Goal: Task Accomplishment & Management: Complete application form

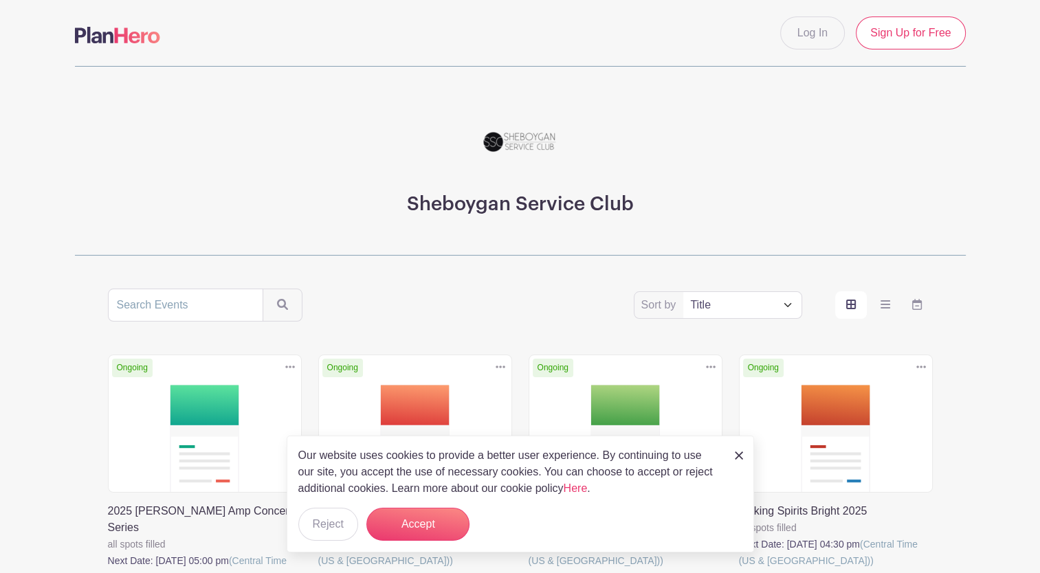
scroll to position [32, 0]
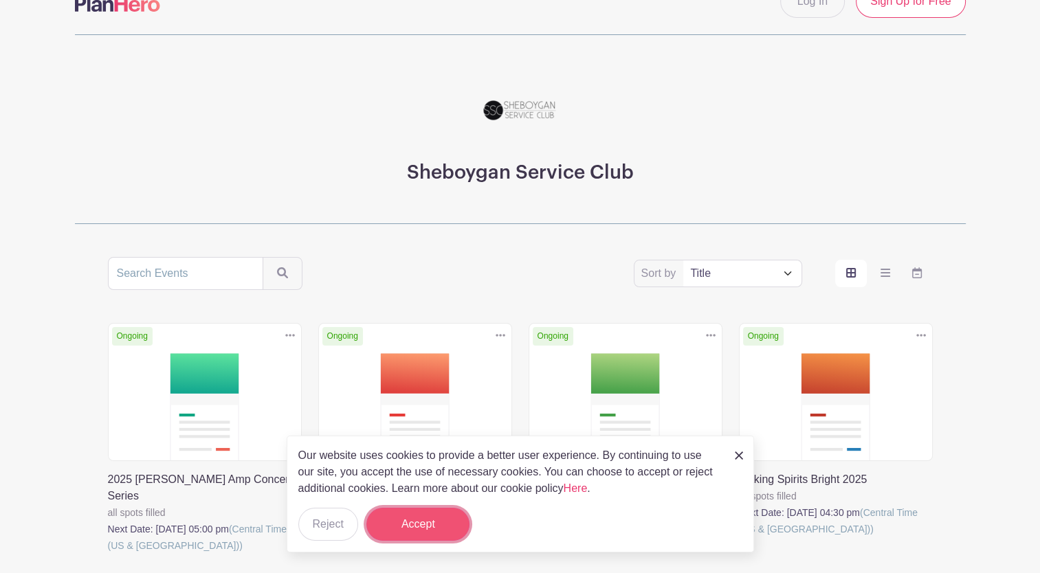
click at [413, 527] on button "Accept" at bounding box center [417, 524] width 103 height 33
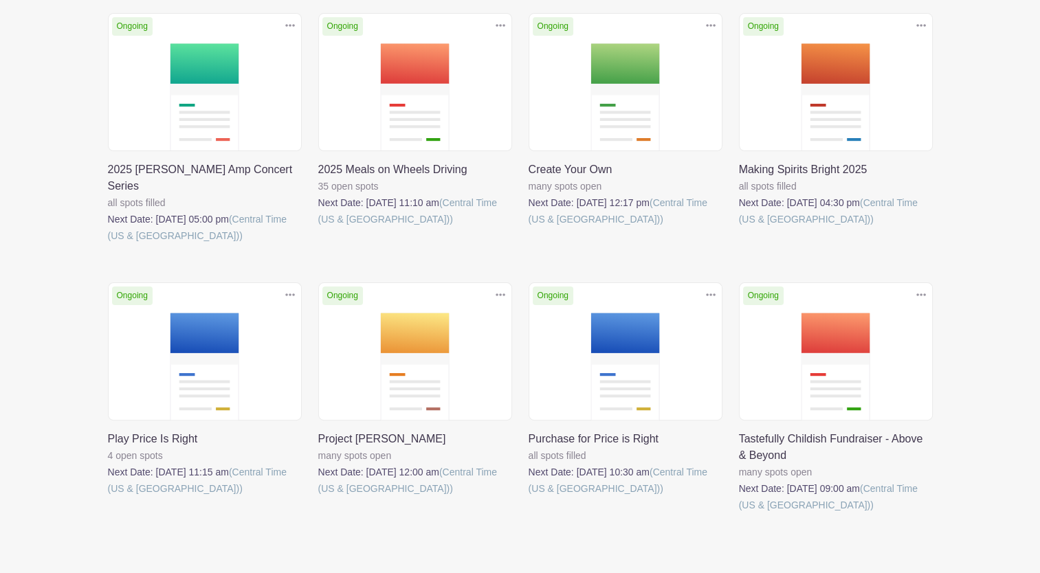
scroll to position [388, 0]
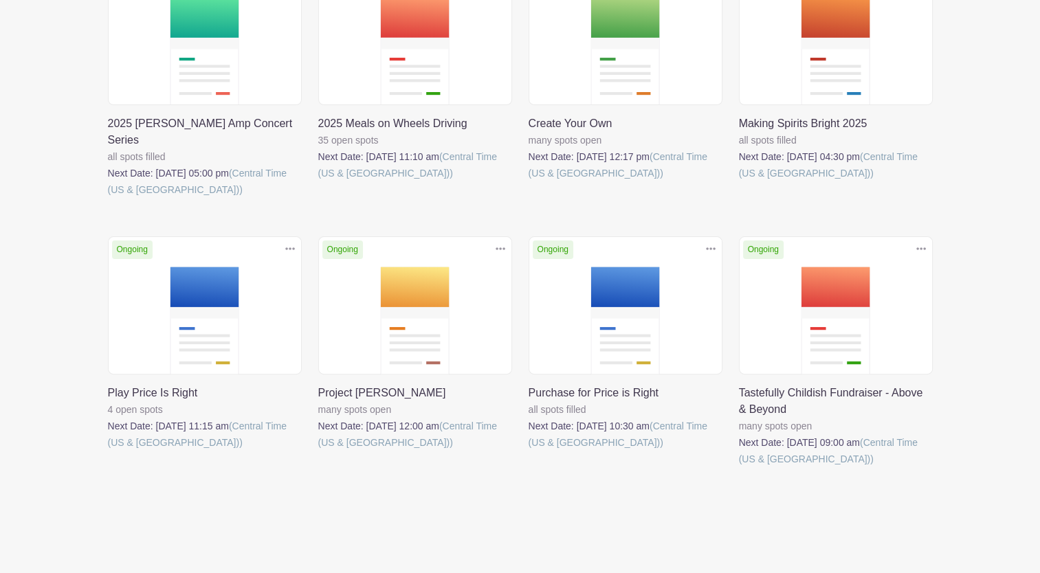
click at [739, 467] on link at bounding box center [739, 467] width 0 height 0
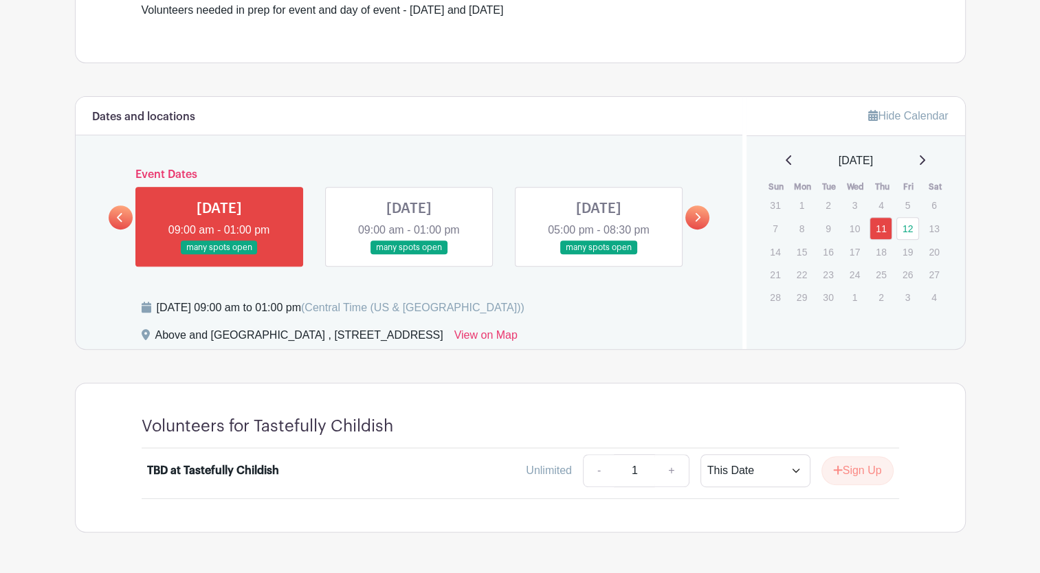
scroll to position [473, 0]
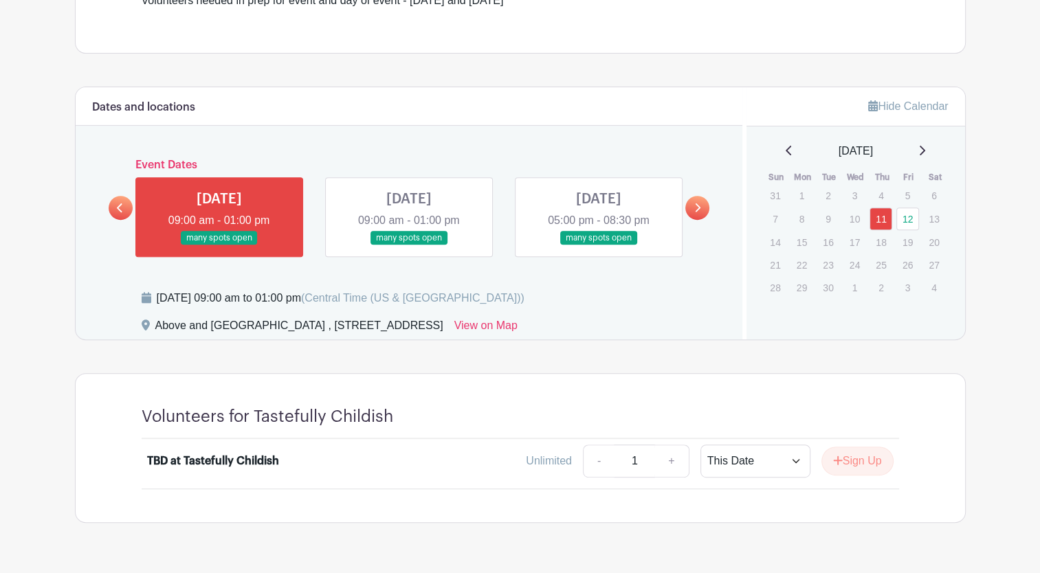
click at [409, 245] on link at bounding box center [409, 245] width 0 height 0
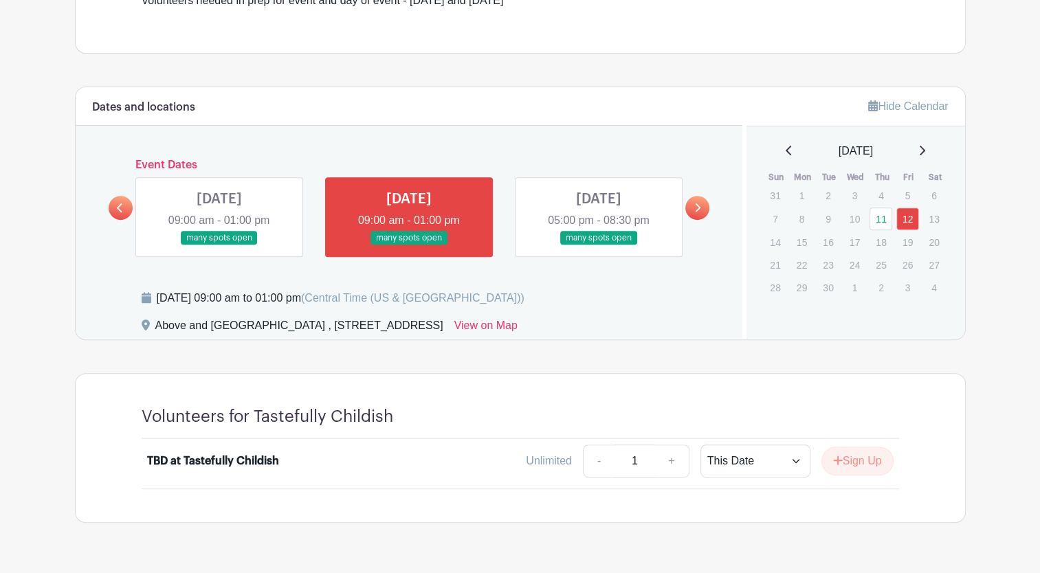
click at [599, 245] on link at bounding box center [599, 245] width 0 height 0
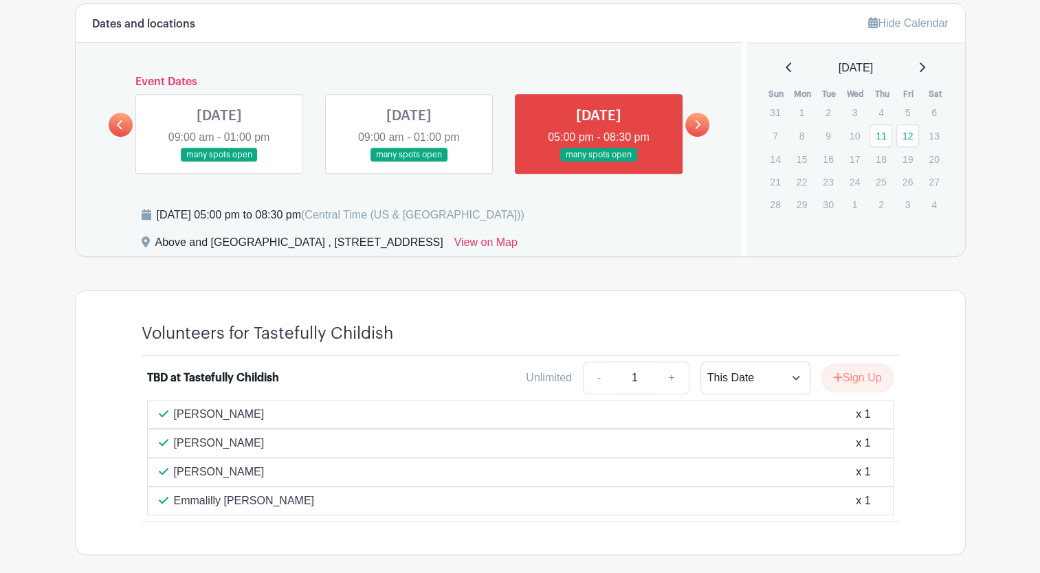
scroll to position [547, 0]
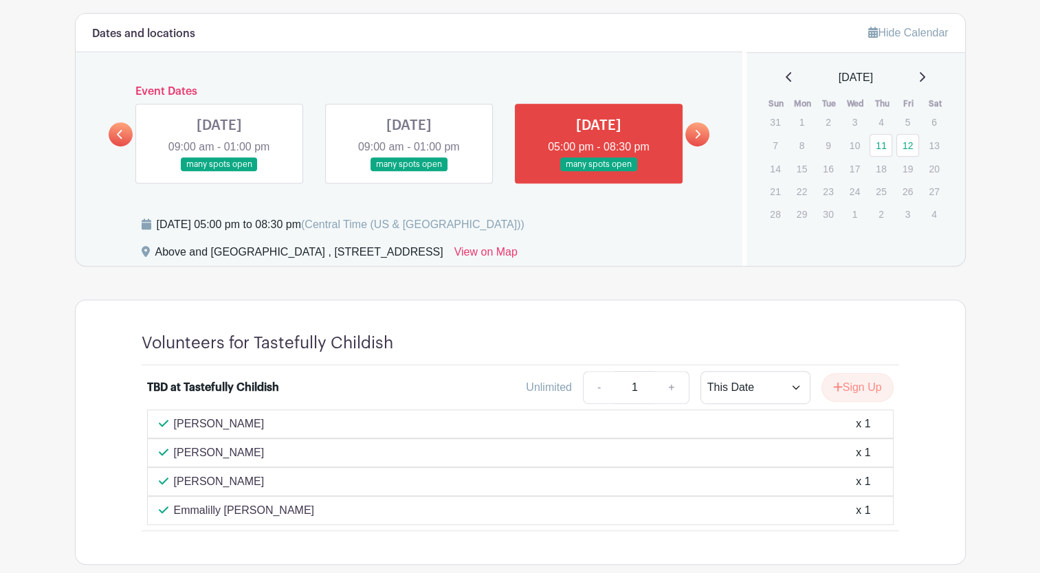
click at [409, 172] on link at bounding box center [409, 172] width 0 height 0
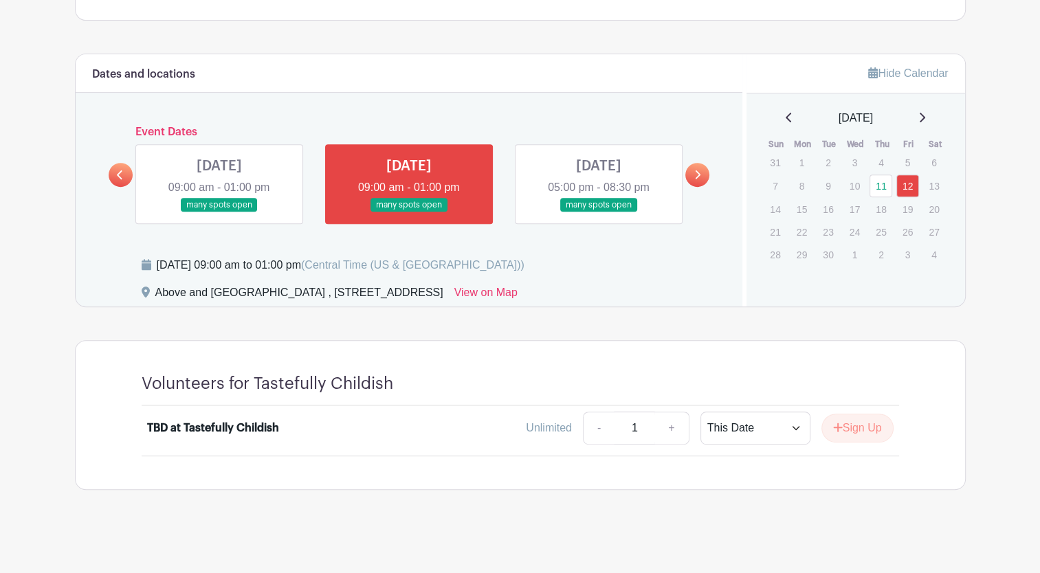
click at [219, 212] on link at bounding box center [219, 212] width 0 height 0
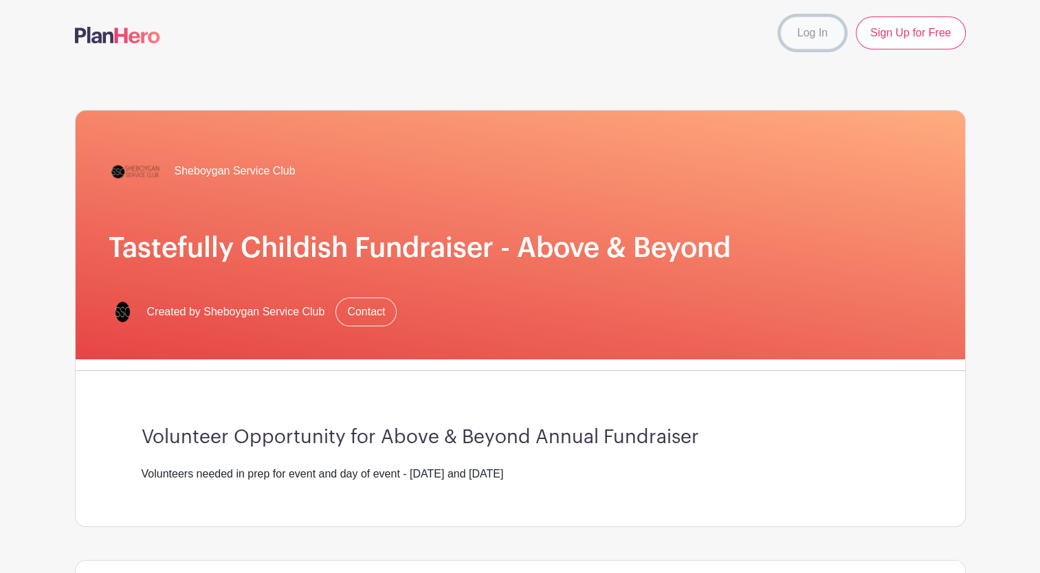
click at [814, 32] on link "Log In" at bounding box center [812, 32] width 65 height 33
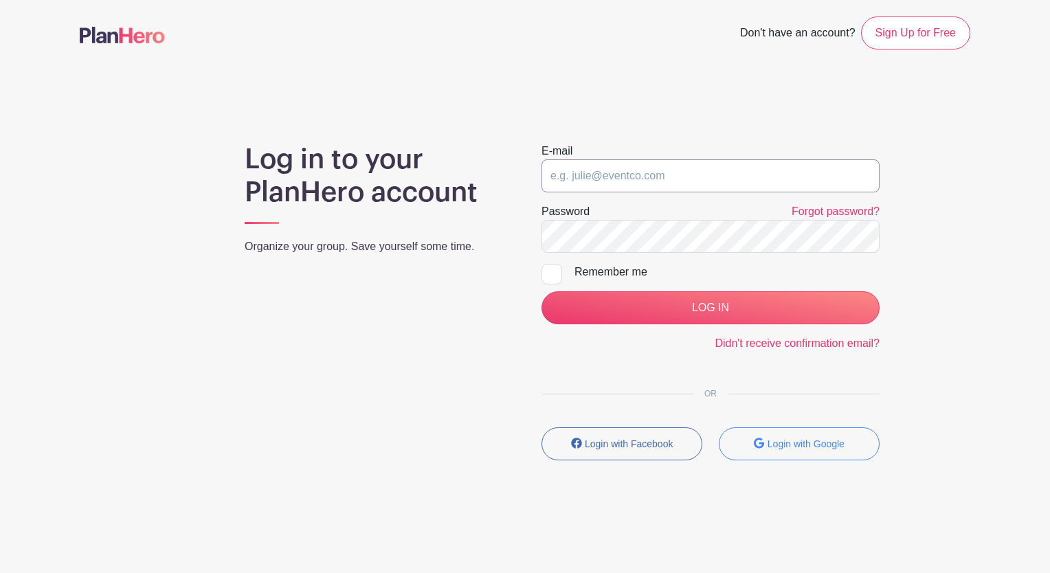
type input "[EMAIL_ADDRESS][DOMAIN_NAME]"
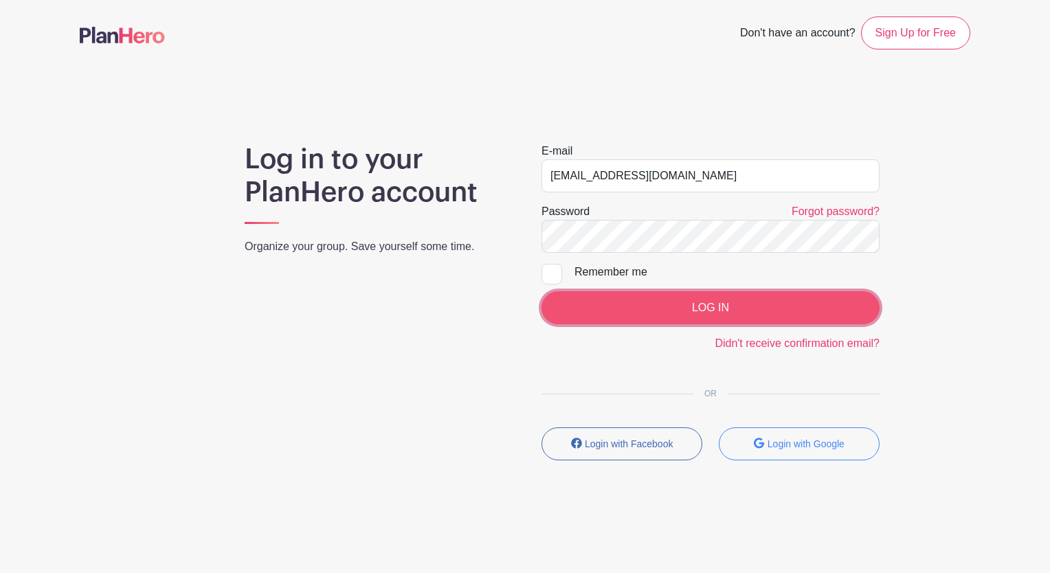
click at [721, 309] on input "LOG IN" at bounding box center [711, 307] width 338 height 33
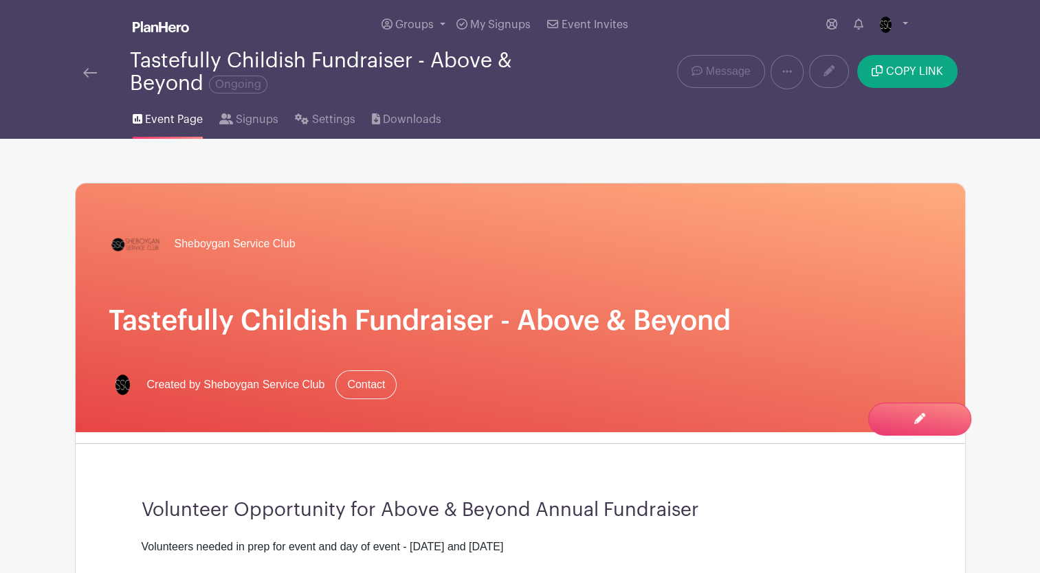
click at [84, 73] on img at bounding box center [90, 73] width 14 height 10
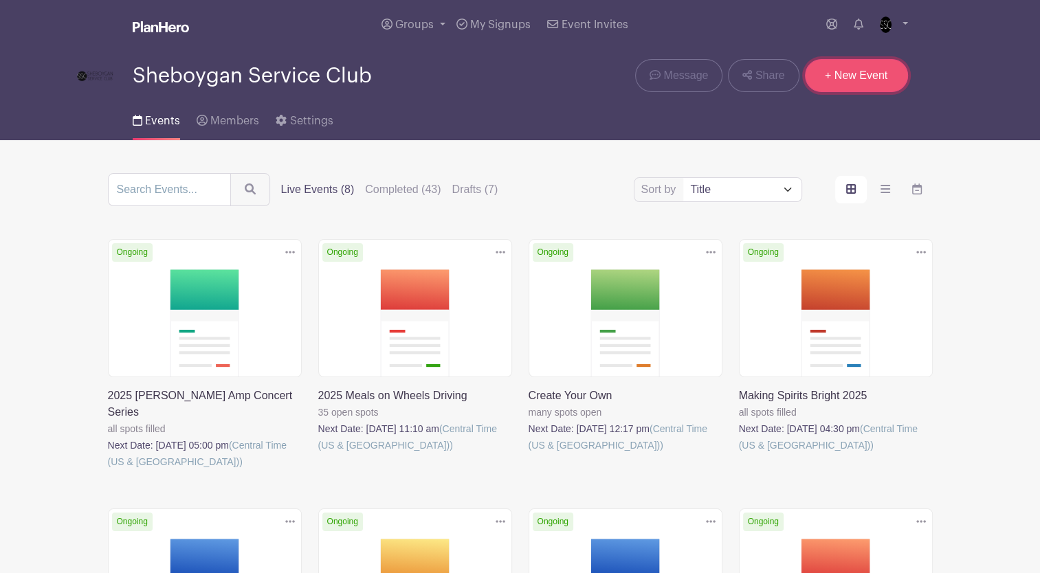
click at [851, 76] on link "+ New Event" at bounding box center [856, 75] width 103 height 33
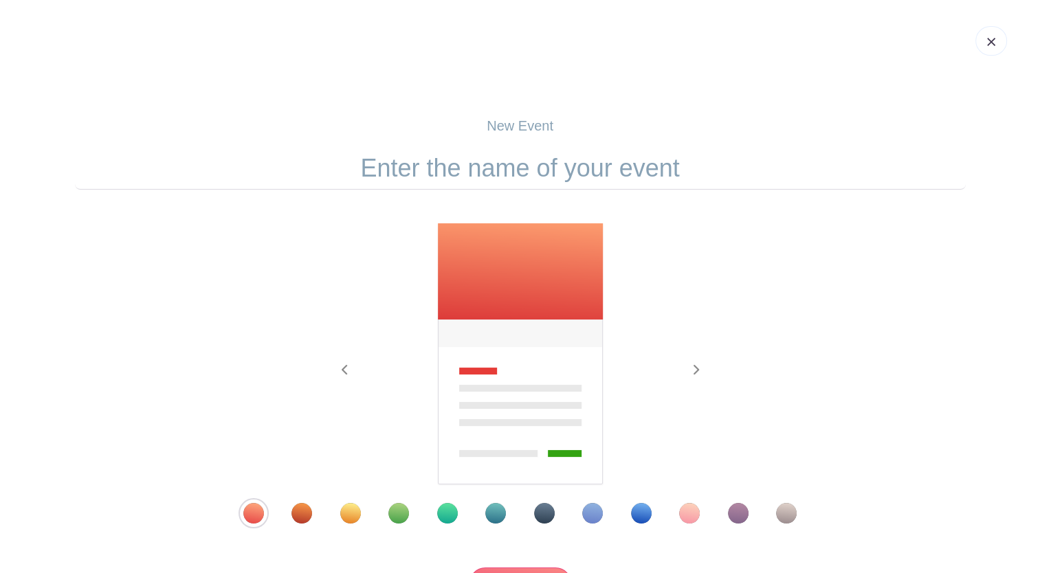
scroll to position [146, 0]
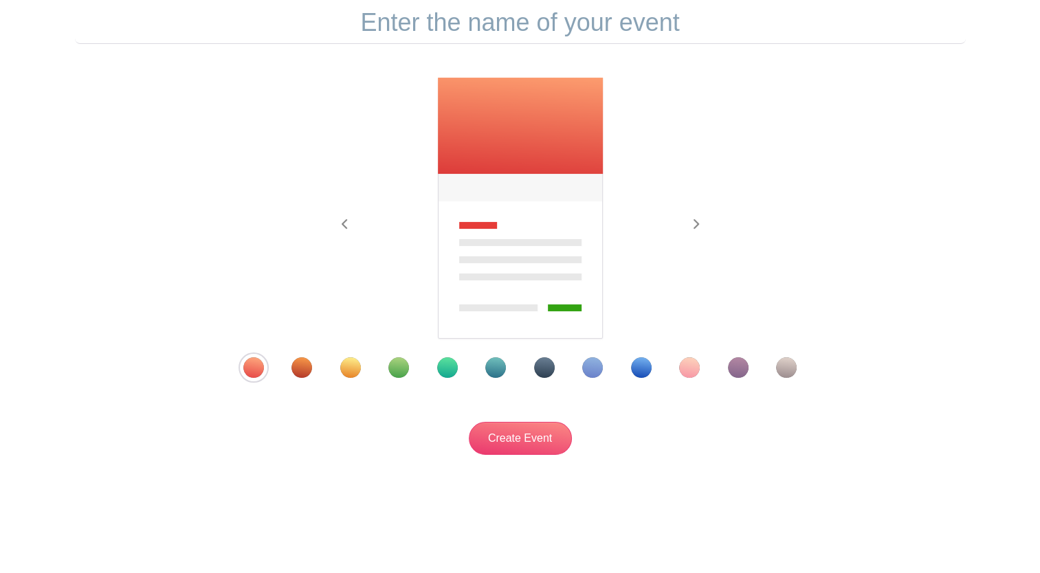
click at [347, 364] on div "Template 3" at bounding box center [350, 367] width 21 height 21
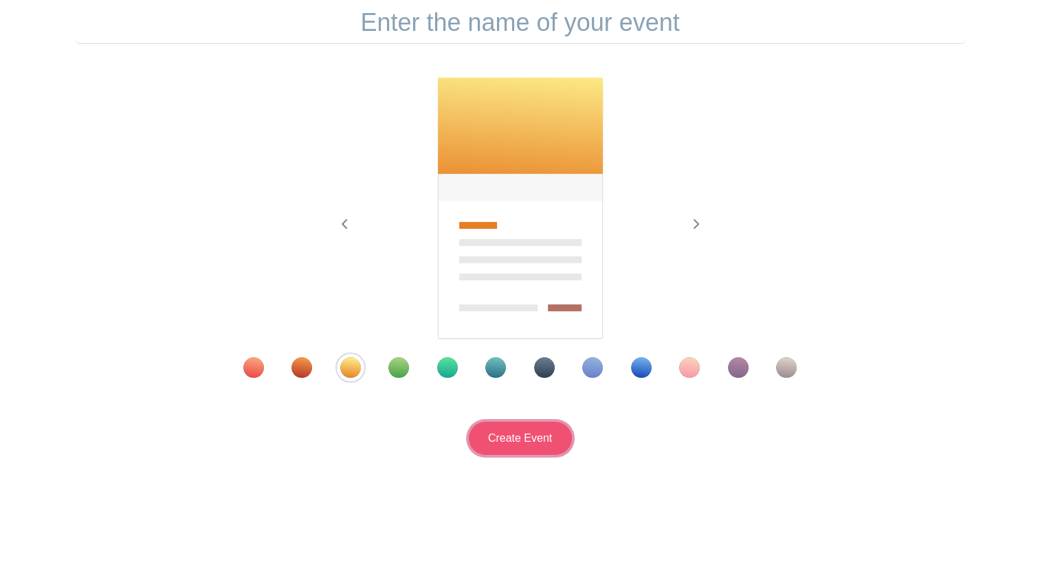
click at [530, 431] on input "Create Event" at bounding box center [520, 438] width 103 height 33
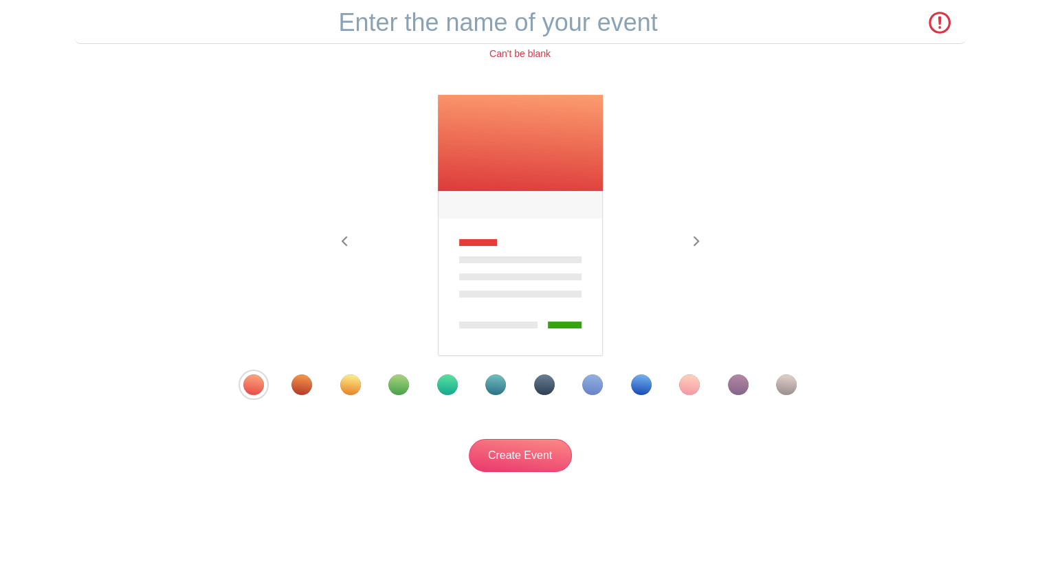
scroll to position [0, 0]
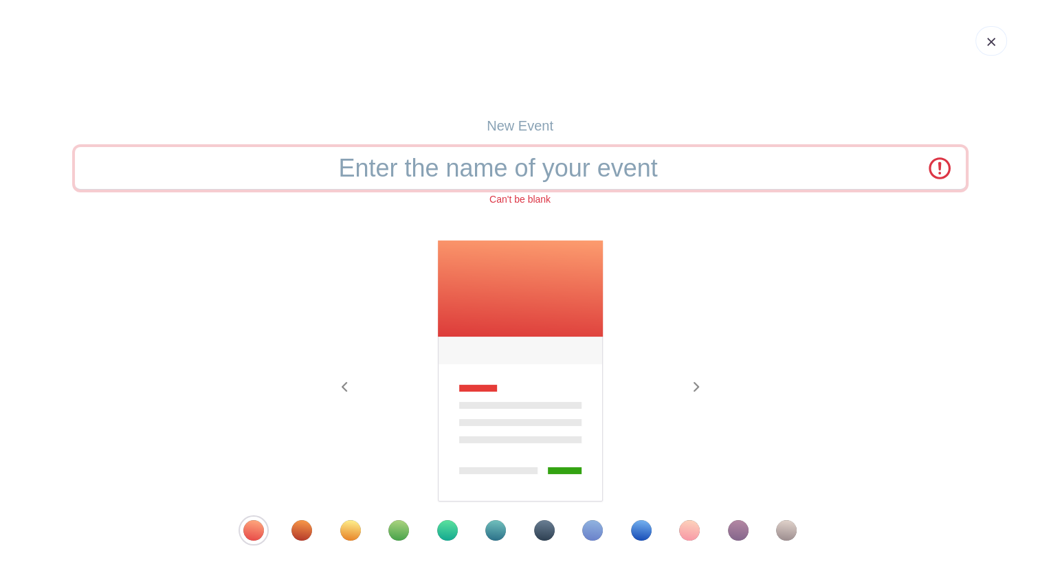
click at [517, 175] on input "text" at bounding box center [520, 168] width 891 height 43
type input "W"
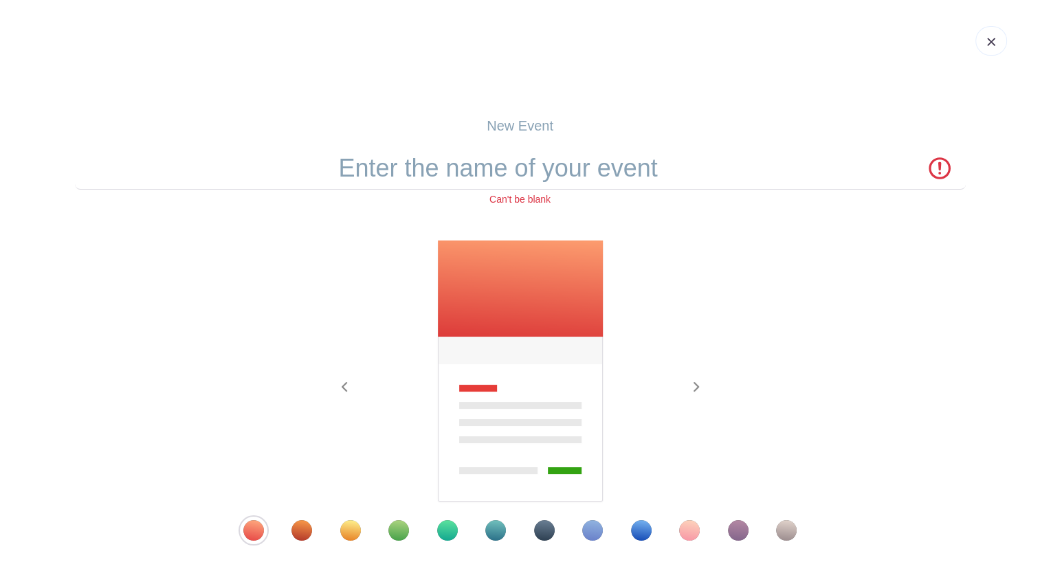
click at [542, 529] on div "Template 7" at bounding box center [544, 530] width 21 height 21
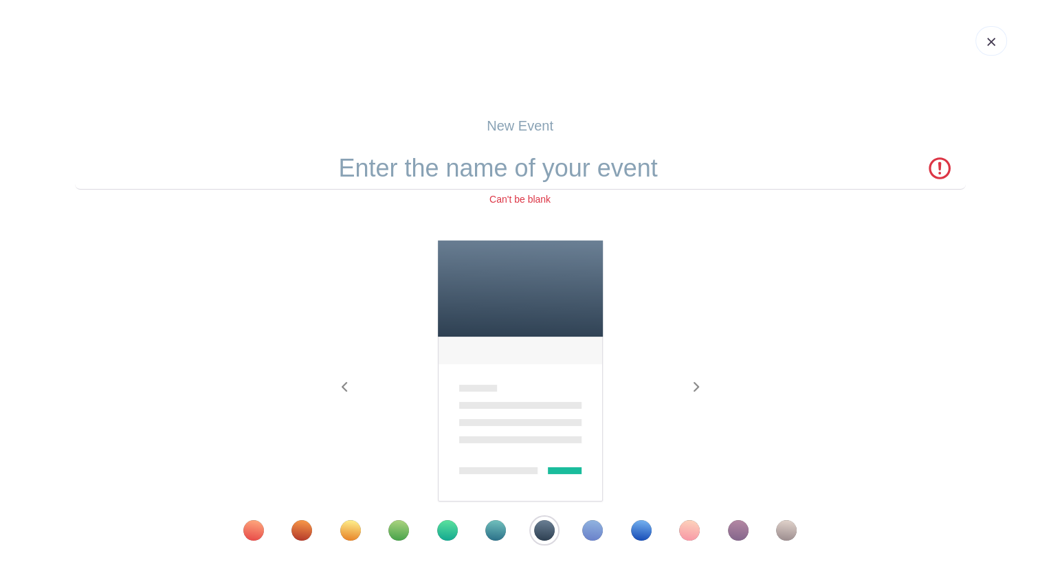
click at [603, 533] on div at bounding box center [519, 530] width 623 height 21
click at [592, 529] on div "Template 8" at bounding box center [592, 530] width 21 height 21
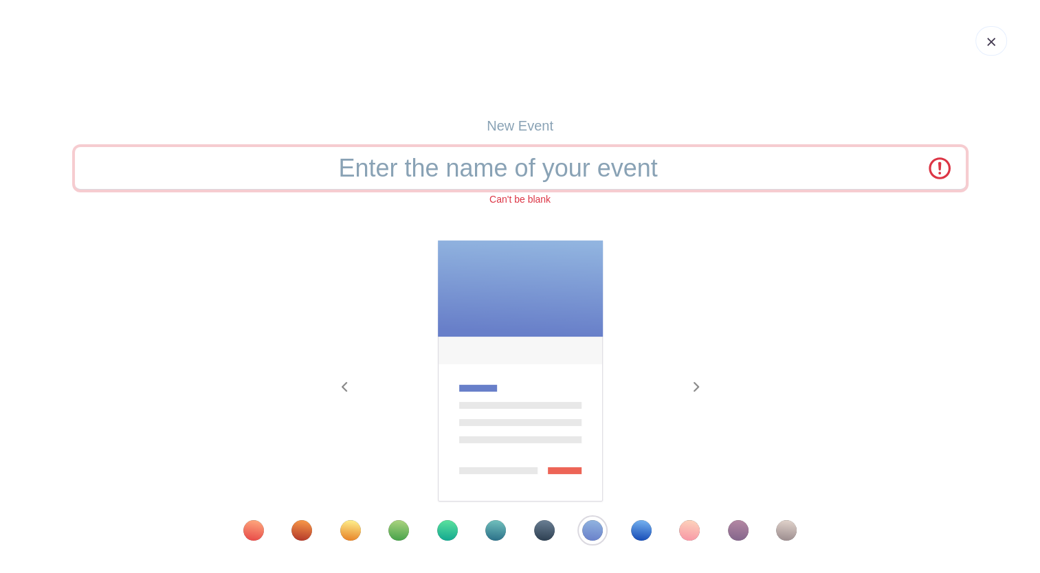
click at [527, 159] on input "text" at bounding box center [520, 168] width 891 height 43
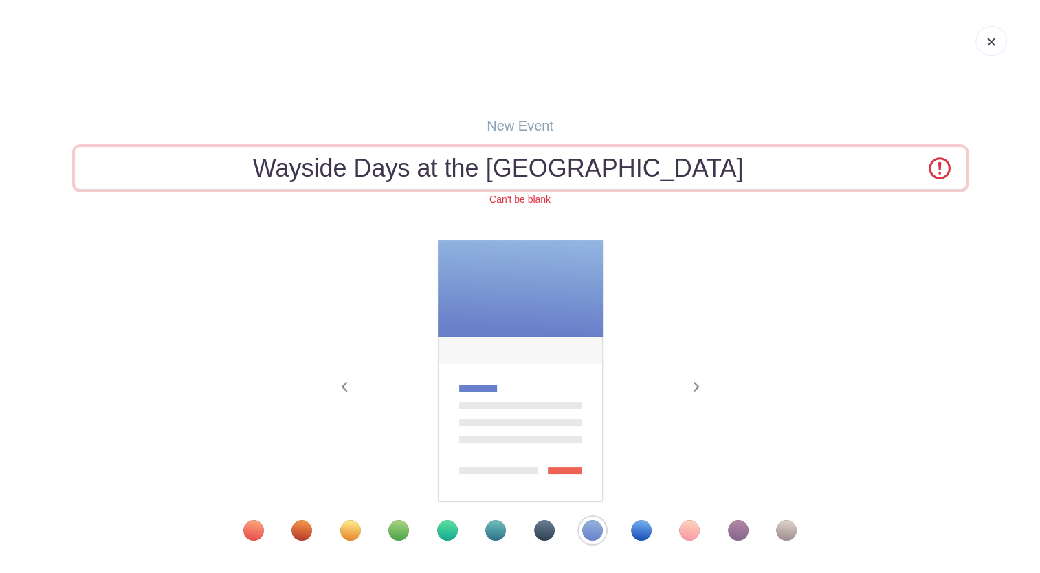
type input "Wayside Days at the Art Preserve"
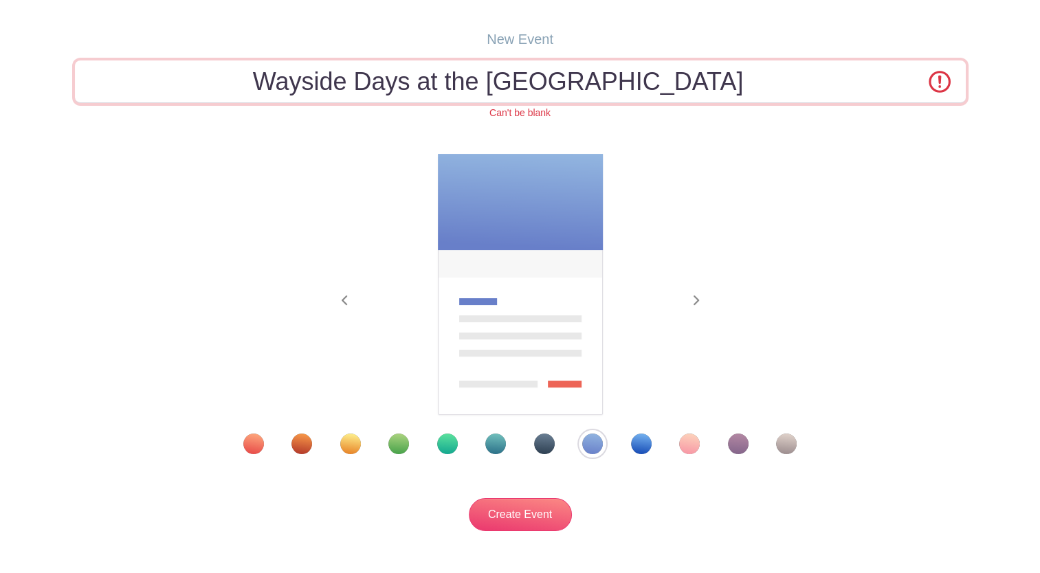
scroll to position [162, 0]
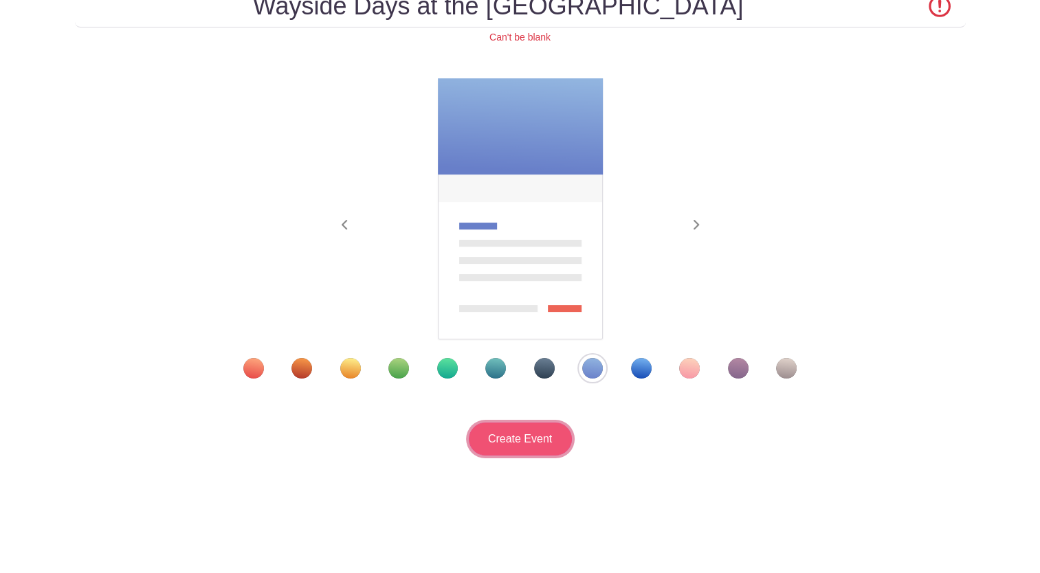
click at [522, 431] on input "Create Event" at bounding box center [520, 439] width 103 height 33
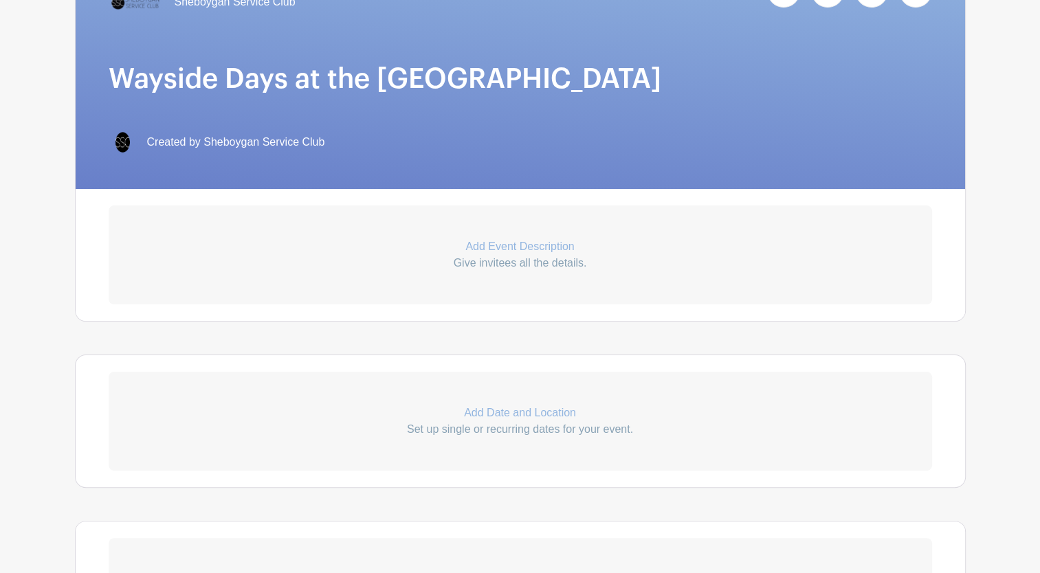
scroll to position [290, 0]
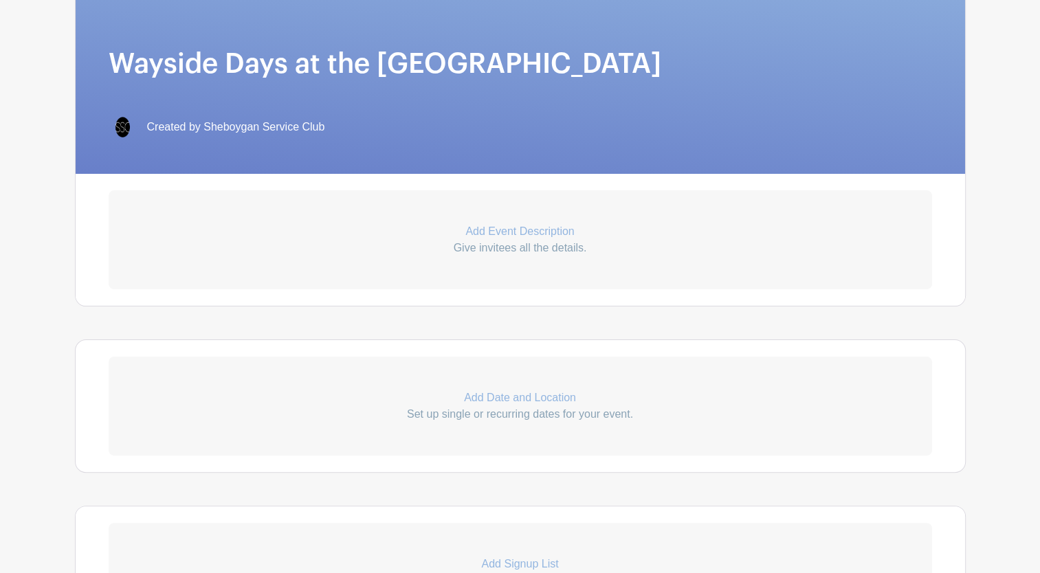
click at [523, 223] on p "Add Event Description" at bounding box center [520, 231] width 823 height 16
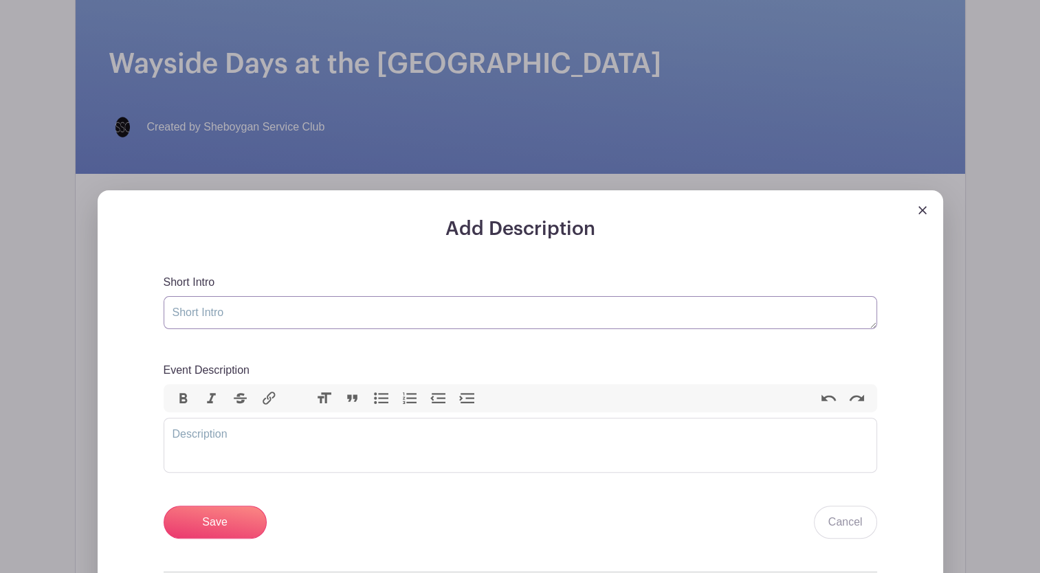
click at [222, 315] on textarea "Short Intro" at bounding box center [520, 312] width 713 height 33
type textarea "b"
type textarea "4-5 Volunteers Needed"
click at [217, 431] on trix-editor "Event Description" at bounding box center [520, 445] width 713 height 55
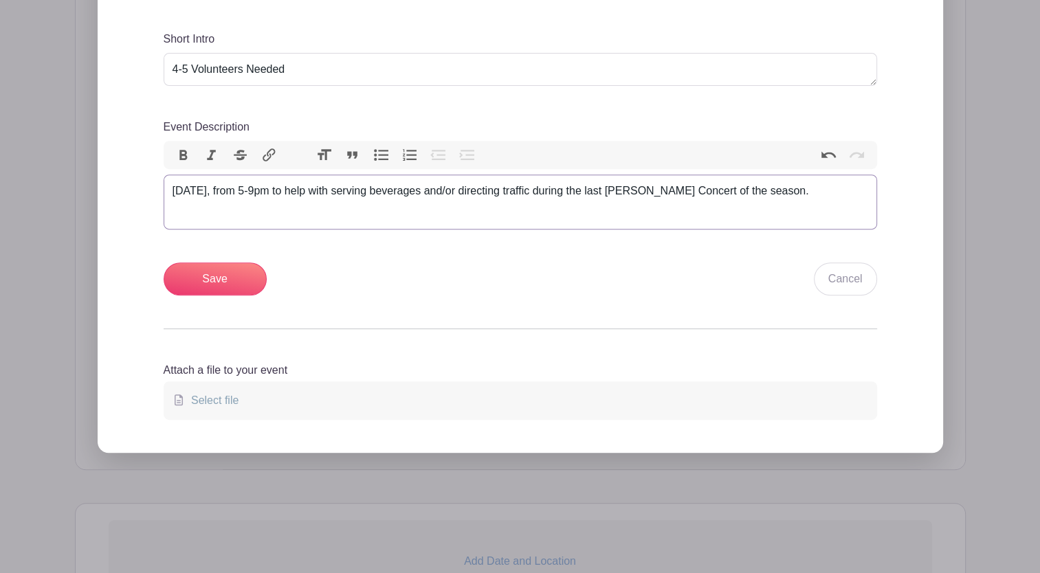
scroll to position [541, 0]
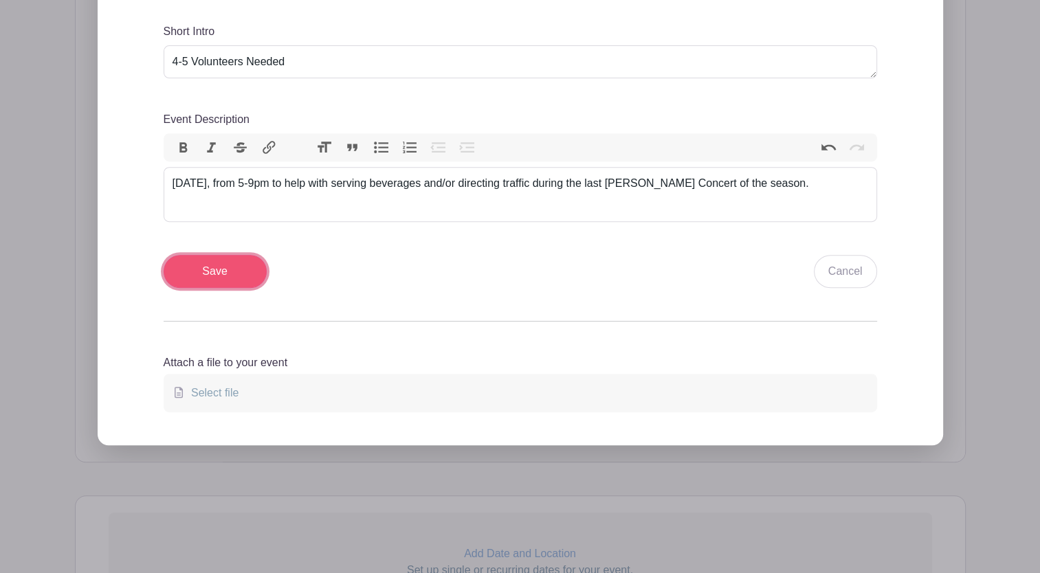
click at [221, 258] on input "Save" at bounding box center [215, 271] width 103 height 33
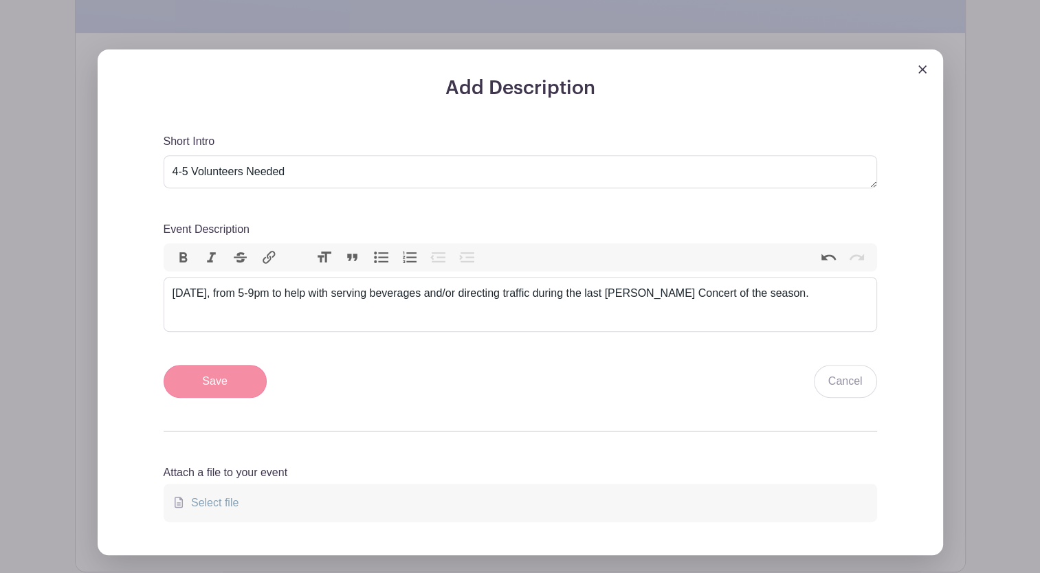
scroll to position [651, 0]
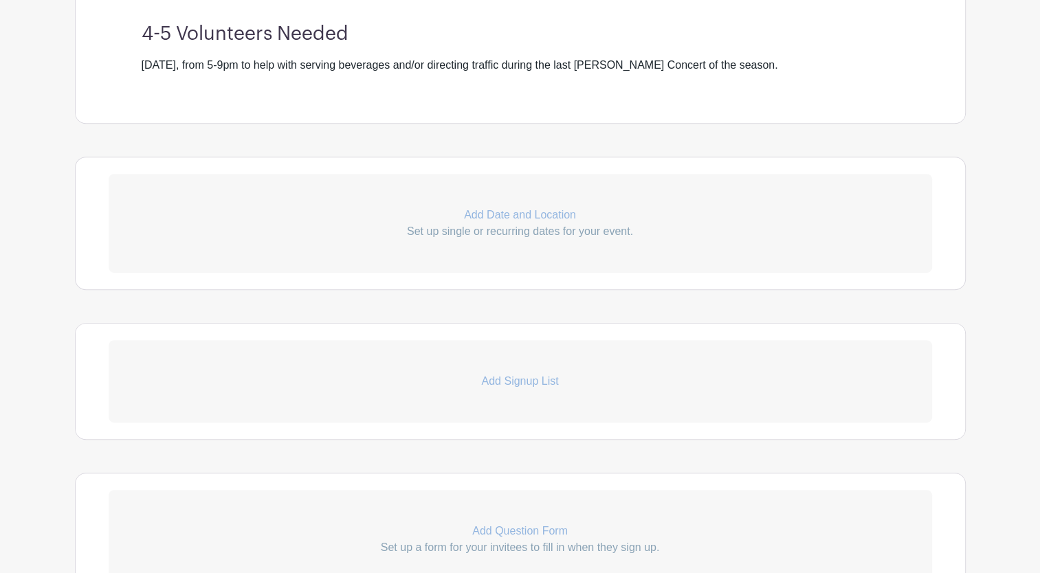
click at [518, 207] on p "Add Date and Location" at bounding box center [520, 215] width 823 height 16
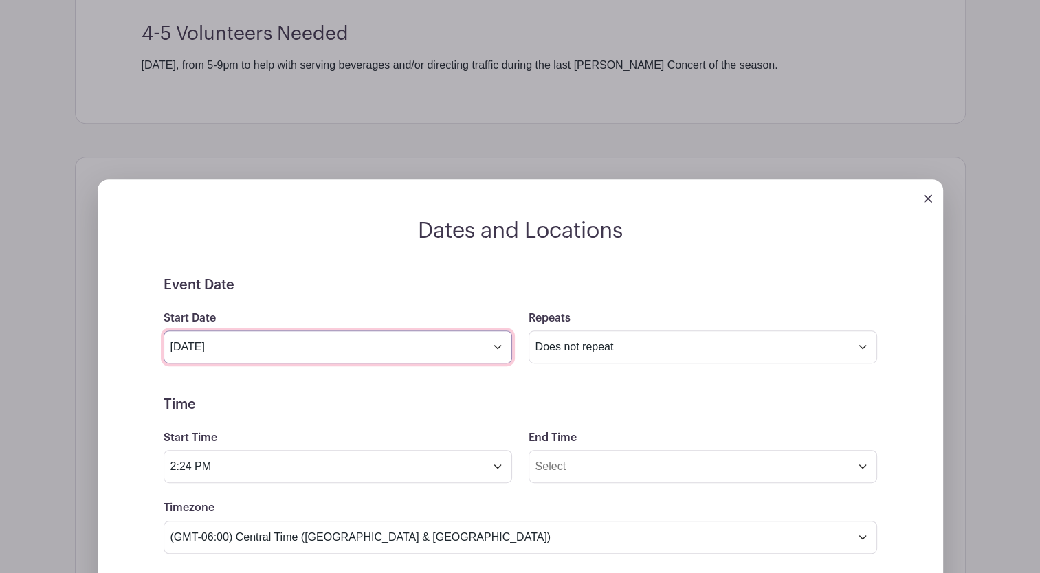
click at [498, 337] on input "Aug 13 2025" at bounding box center [338, 347] width 348 height 33
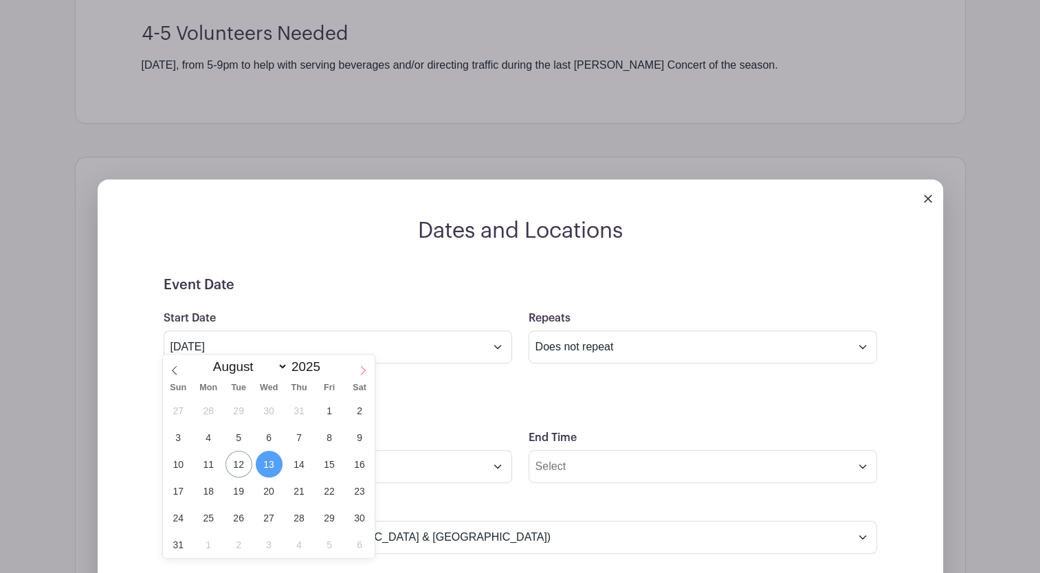
click at [362, 370] on icon at bounding box center [363, 371] width 10 height 10
select select "8"
click at [300, 463] on span "18" at bounding box center [299, 464] width 27 height 27
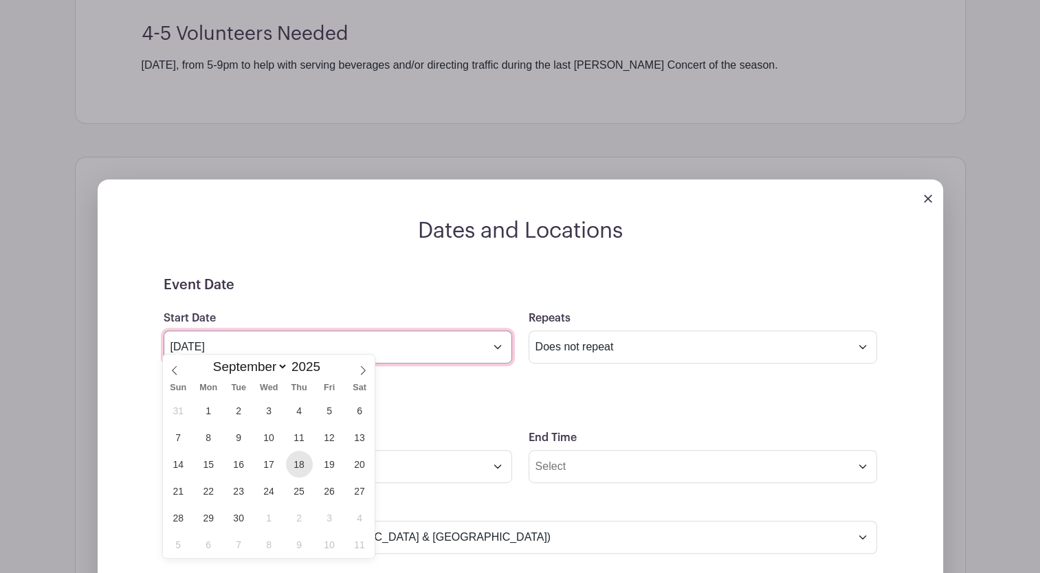
type input "Sep 18 2025"
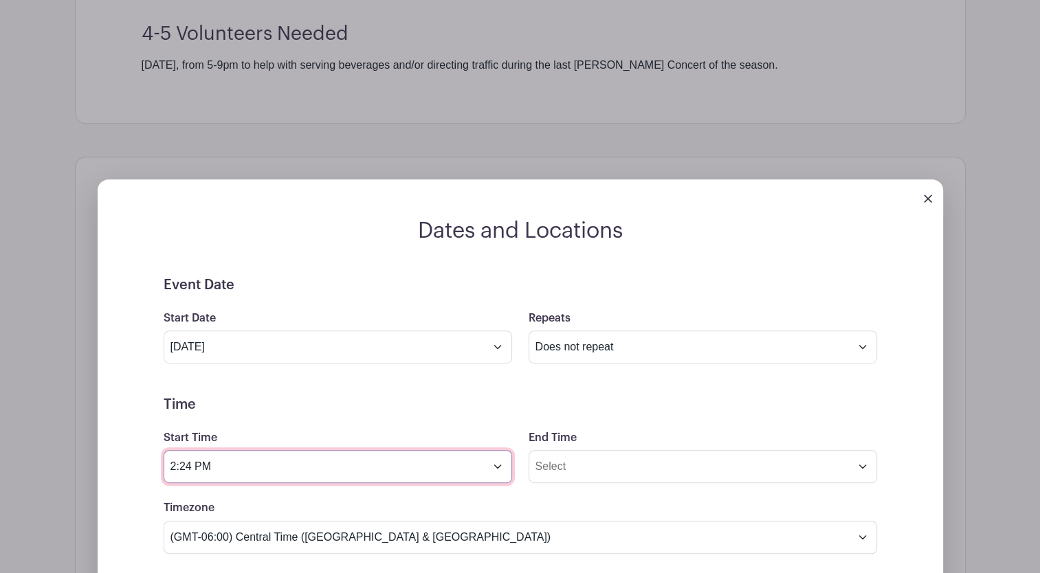
click at [500, 458] on input "2:24 PM" at bounding box center [338, 466] width 348 height 33
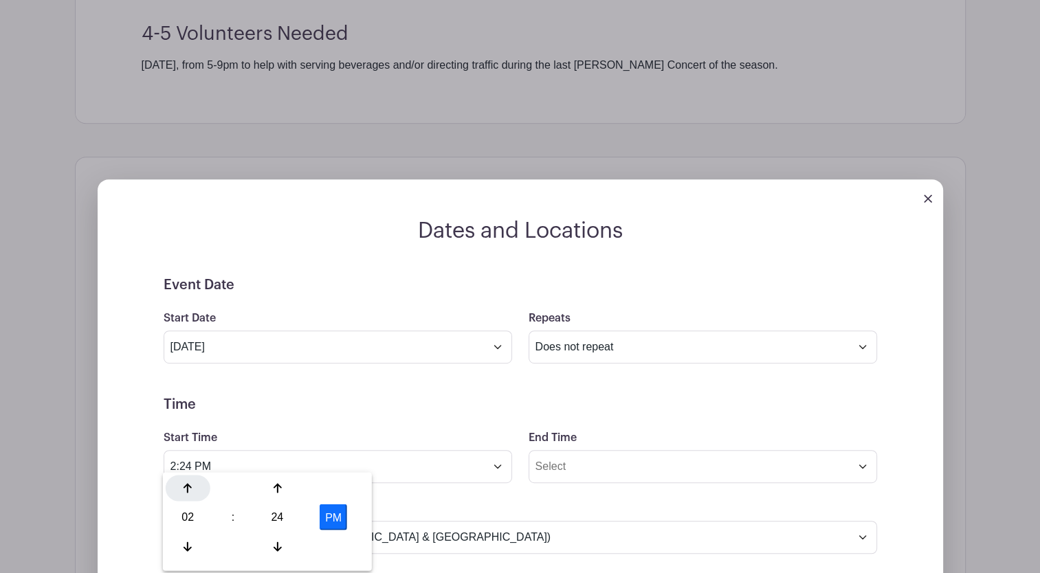
click at [186, 489] on icon at bounding box center [187, 487] width 8 height 11
click at [275, 545] on icon at bounding box center [277, 546] width 8 height 11
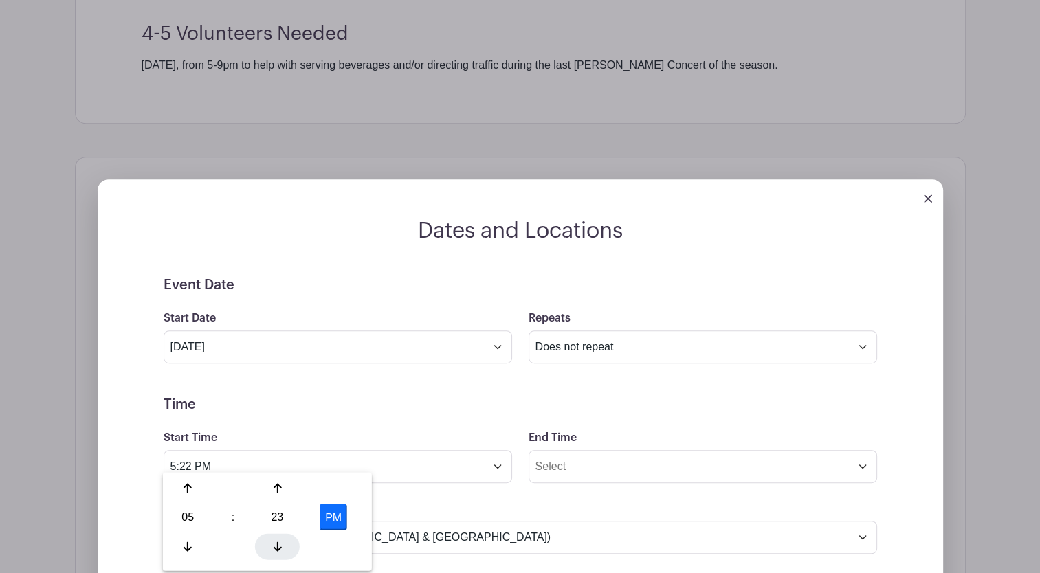
click at [275, 545] on icon at bounding box center [277, 546] width 8 height 11
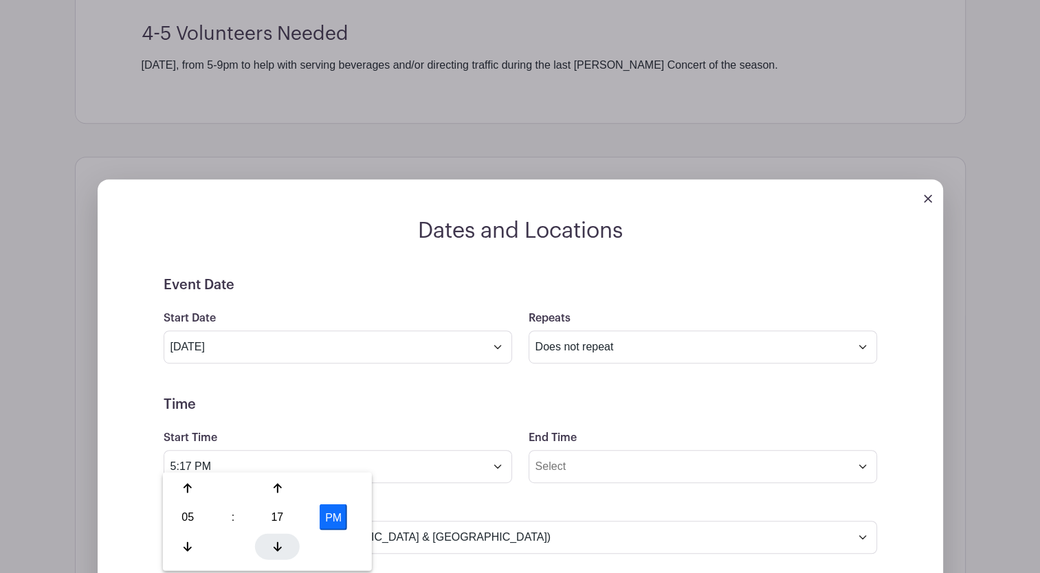
click at [275, 545] on icon at bounding box center [277, 546] width 8 height 11
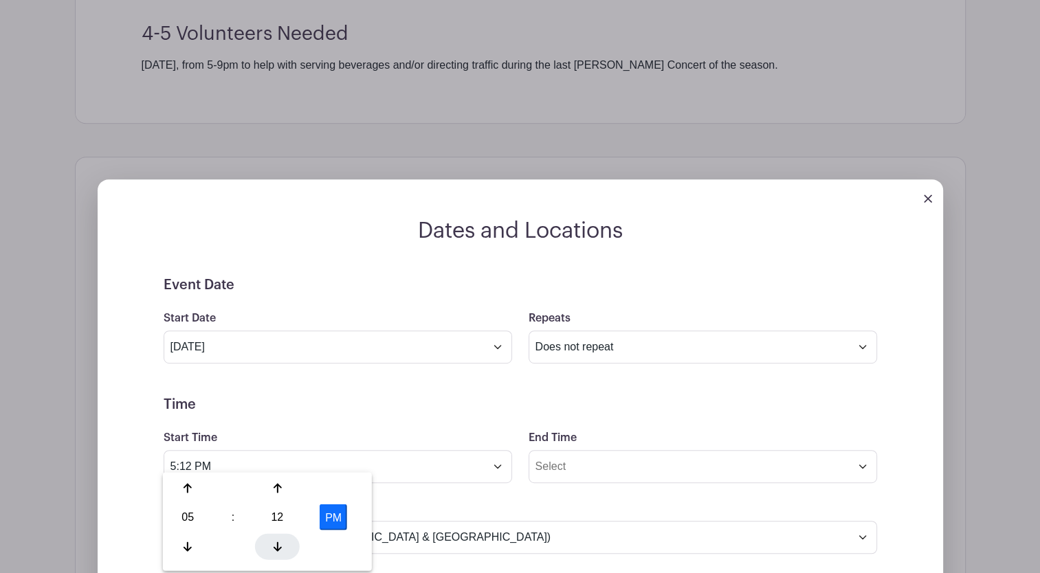
click at [275, 545] on icon at bounding box center [277, 546] width 8 height 11
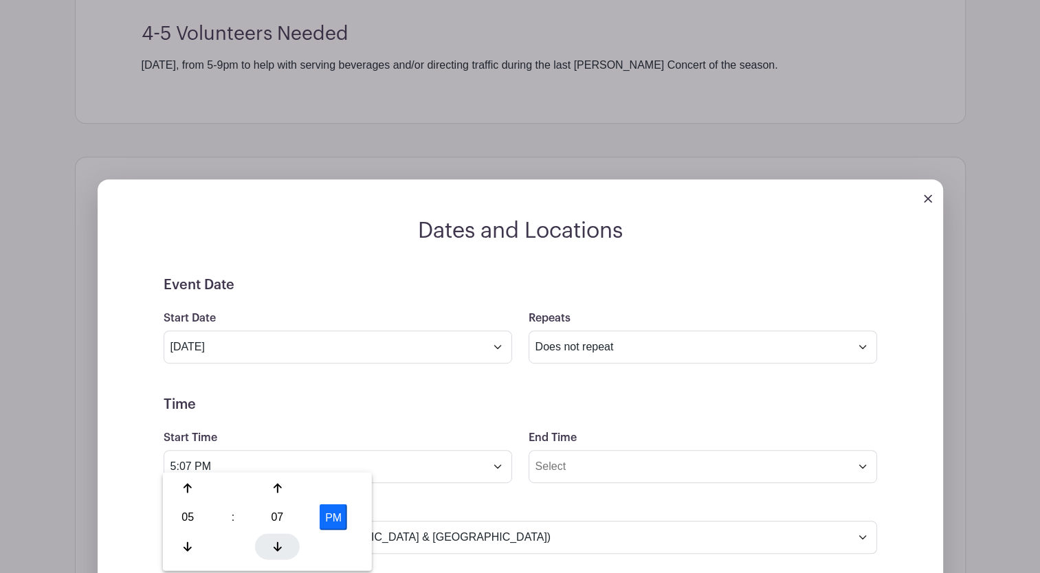
click at [275, 545] on icon at bounding box center [277, 546] width 8 height 11
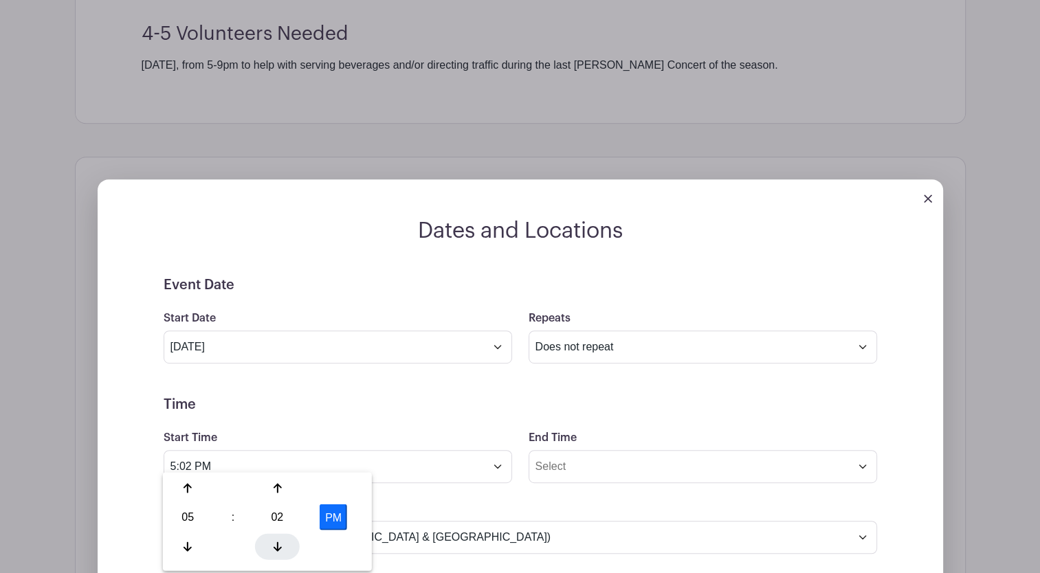
click at [275, 545] on icon at bounding box center [277, 546] width 8 height 11
type input "5:00 PM"
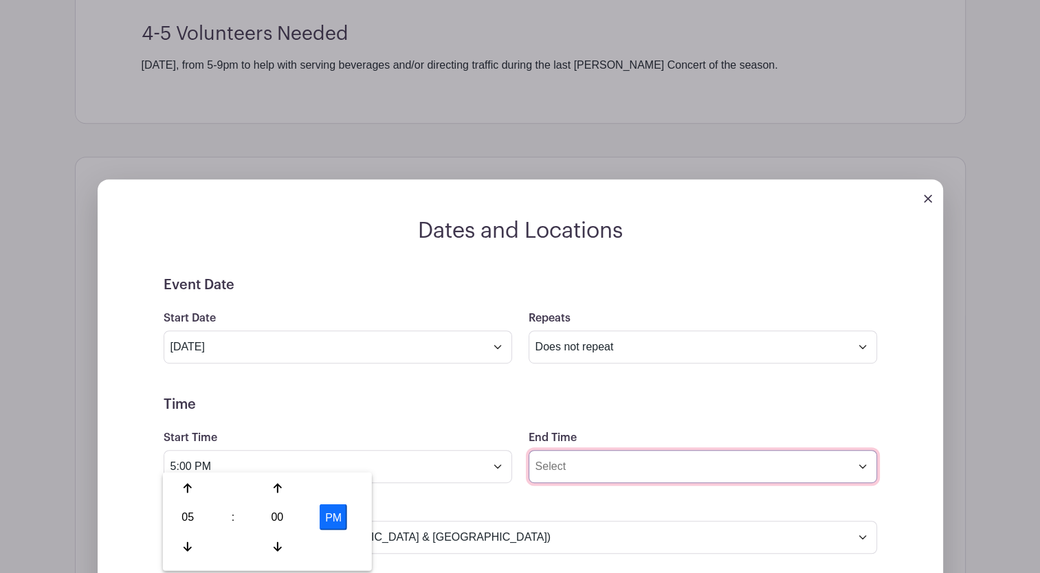
click at [628, 462] on input "End Time" at bounding box center [702, 466] width 348 height 33
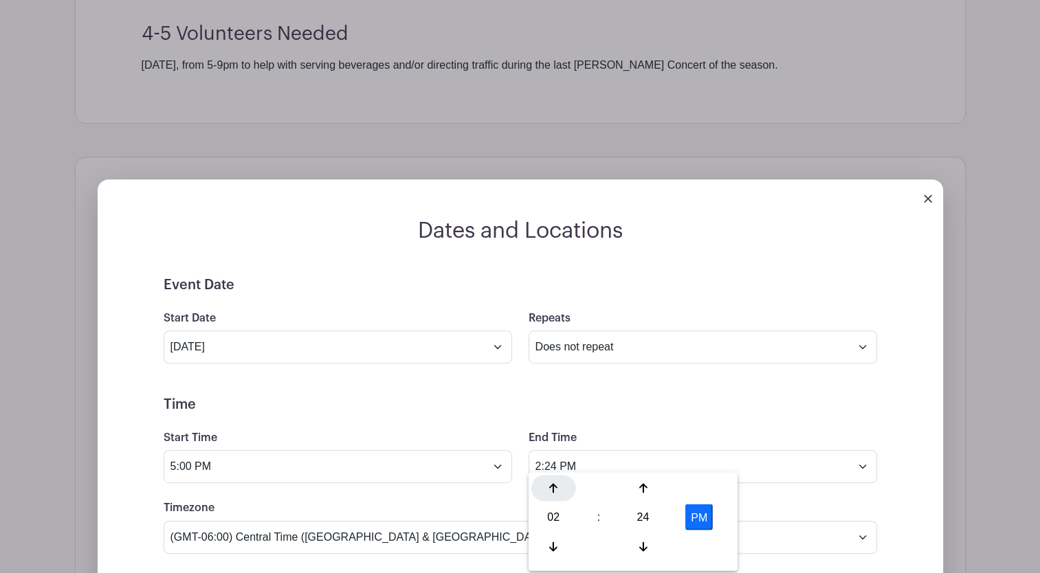
click at [548, 479] on div at bounding box center [553, 488] width 45 height 26
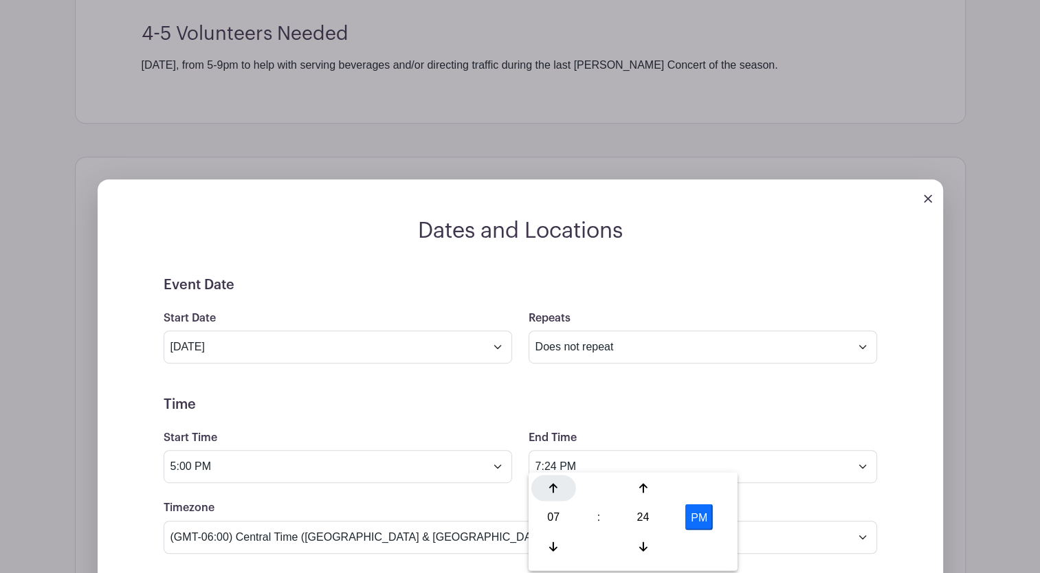
click at [548, 479] on div at bounding box center [553, 488] width 45 height 26
click at [554, 543] on icon at bounding box center [553, 546] width 8 height 11
click at [643, 544] on icon at bounding box center [642, 547] width 8 height 10
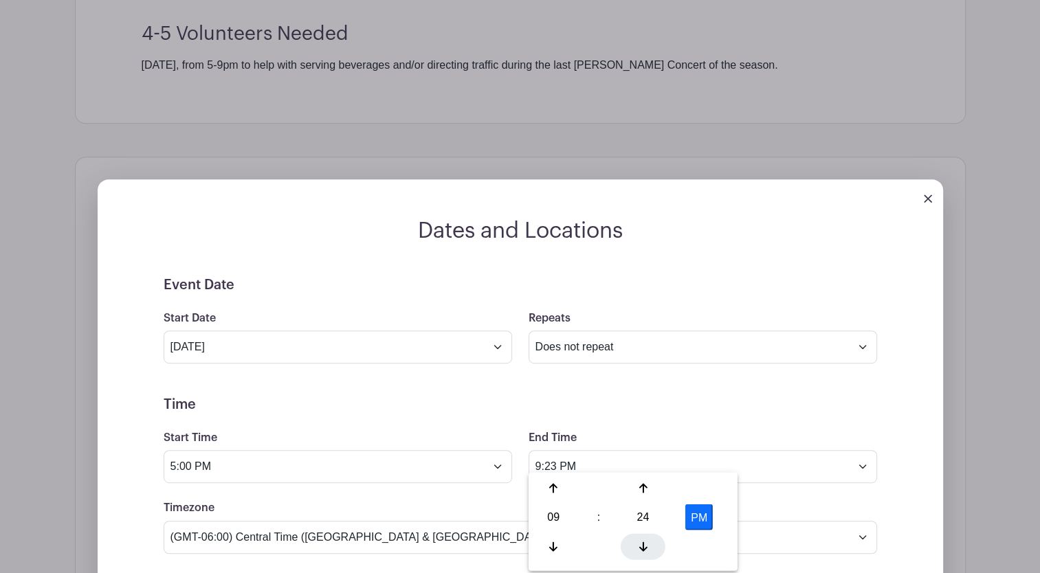
click at [643, 544] on icon at bounding box center [642, 547] width 8 height 10
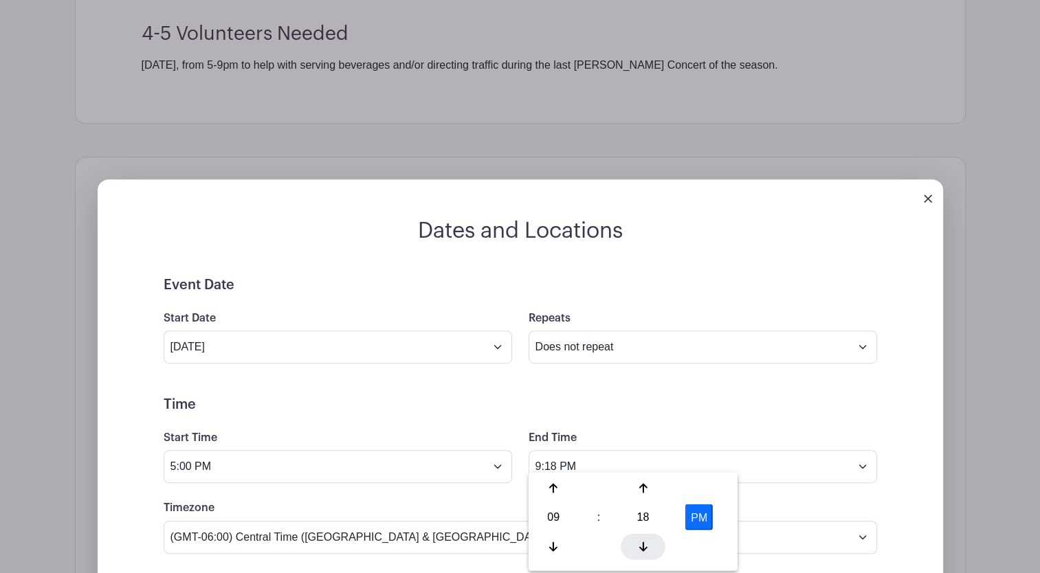
click at [643, 544] on icon at bounding box center [642, 547] width 8 height 10
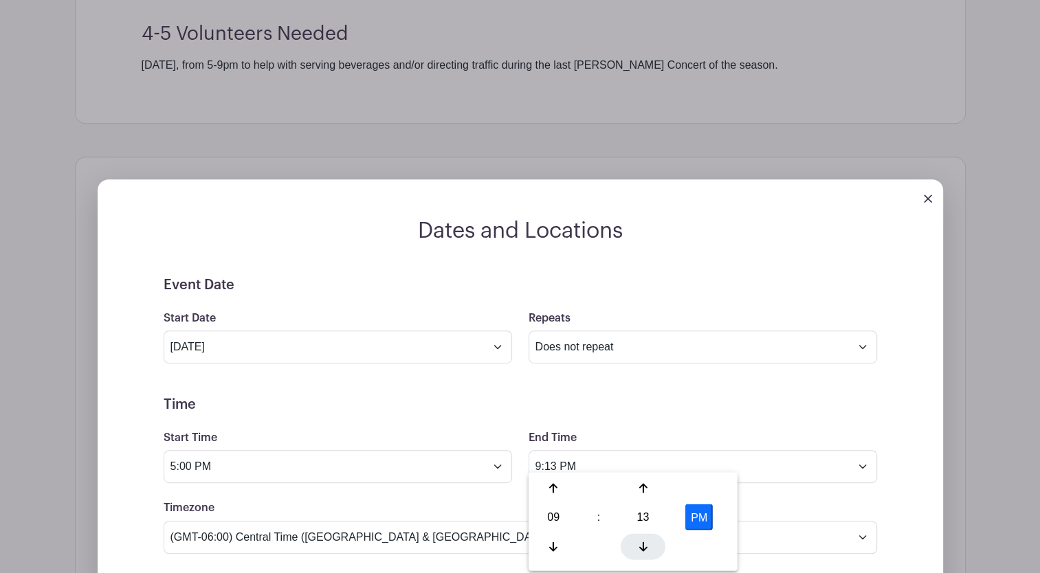
click at [643, 544] on icon at bounding box center [642, 547] width 8 height 10
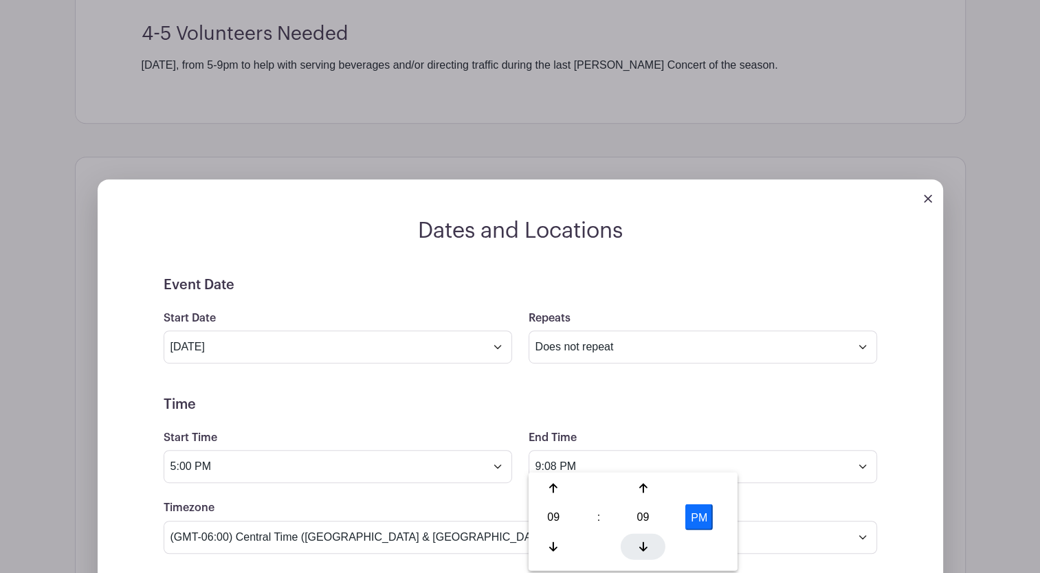
click at [643, 544] on icon at bounding box center [642, 547] width 8 height 10
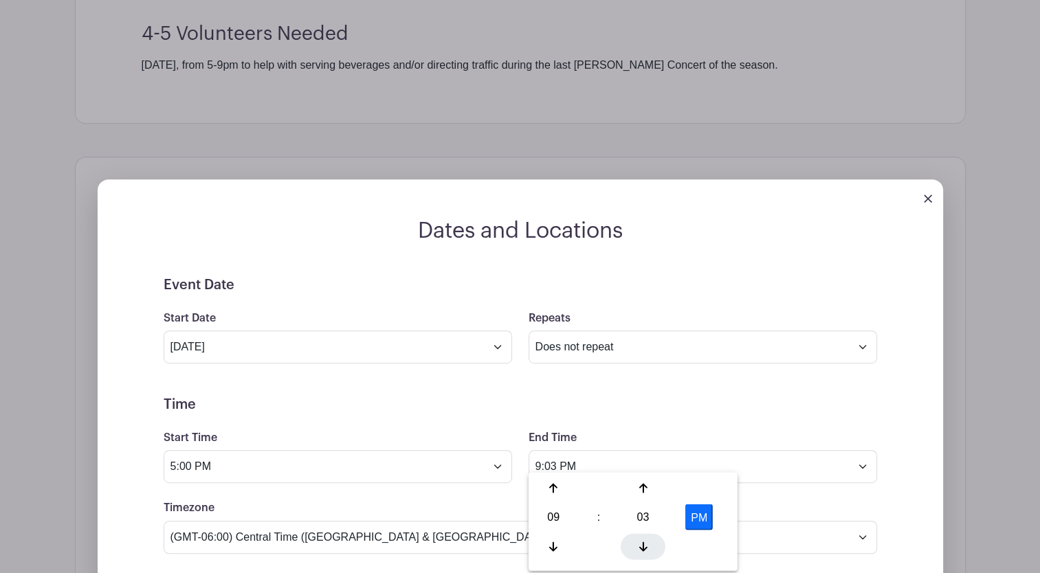
click at [643, 544] on icon at bounding box center [642, 547] width 8 height 10
type input "9:00 PM"
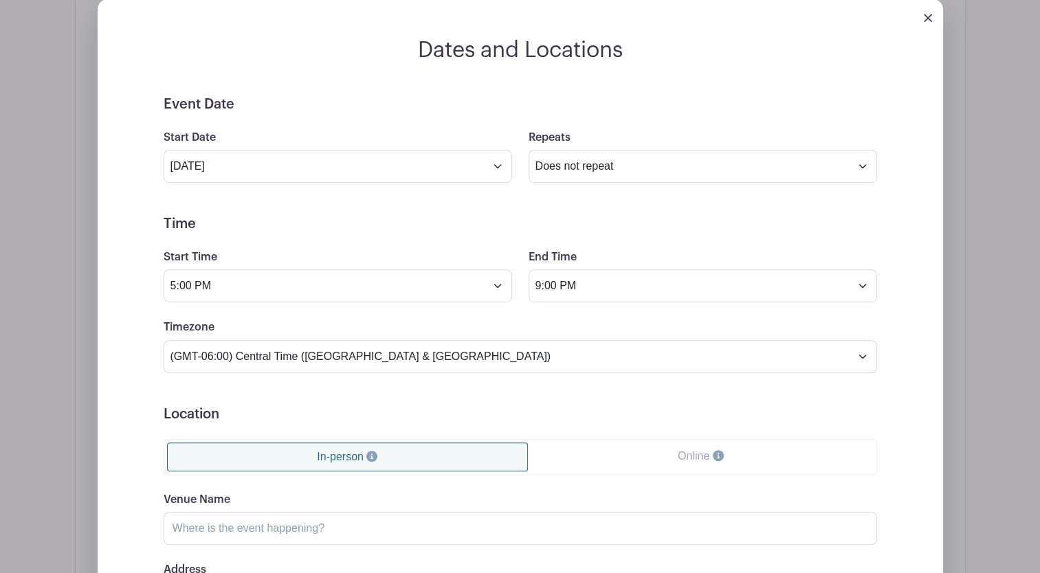
scroll to position [953, 0]
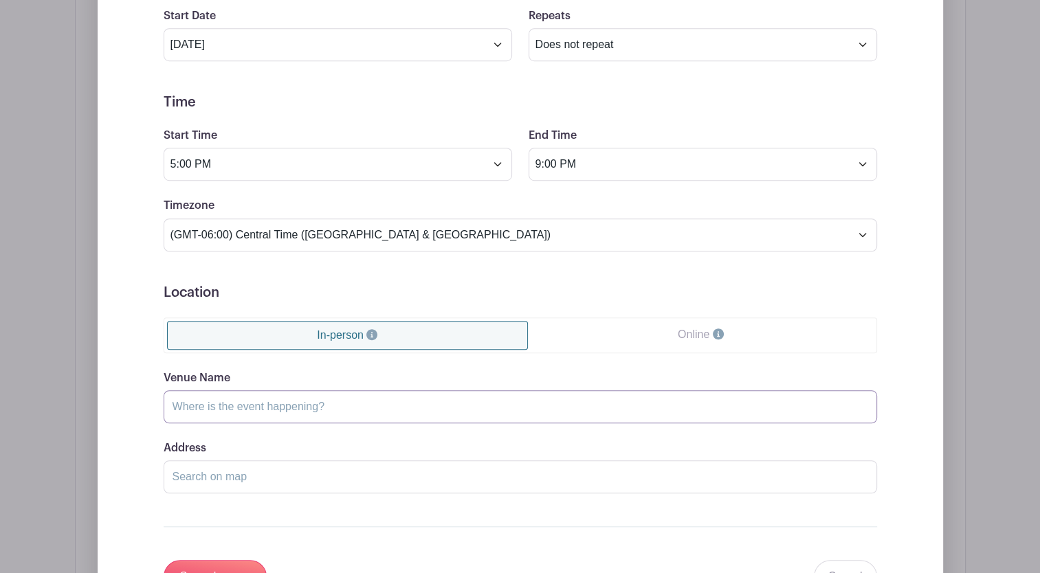
click at [261, 392] on input "Venue Name" at bounding box center [520, 406] width 713 height 33
drag, startPoint x: 197, startPoint y: 389, endPoint x: 119, endPoint y: 386, distance: 77.7
click at [119, 386] on div "Dates and Locations Event Date Start Date Sep 18 2025 Repeats Does not repeat D…" at bounding box center [520, 270] width 845 height 711
type input "John Michael Kohler Art Preserve"
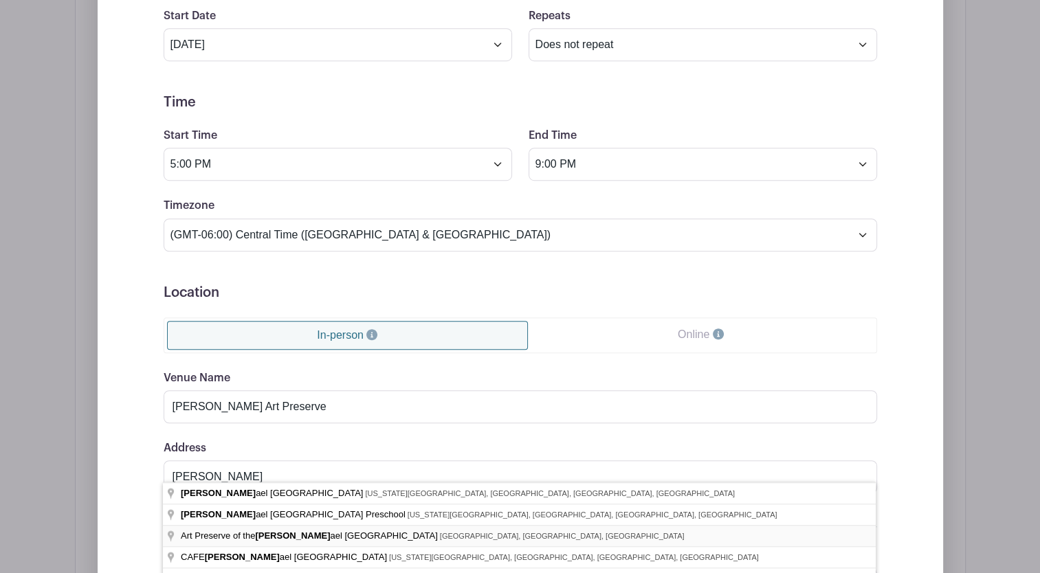
type input "Art Preserve of the John Michael Kohler Arts Center, Lower Falls Road, Sheboyga…"
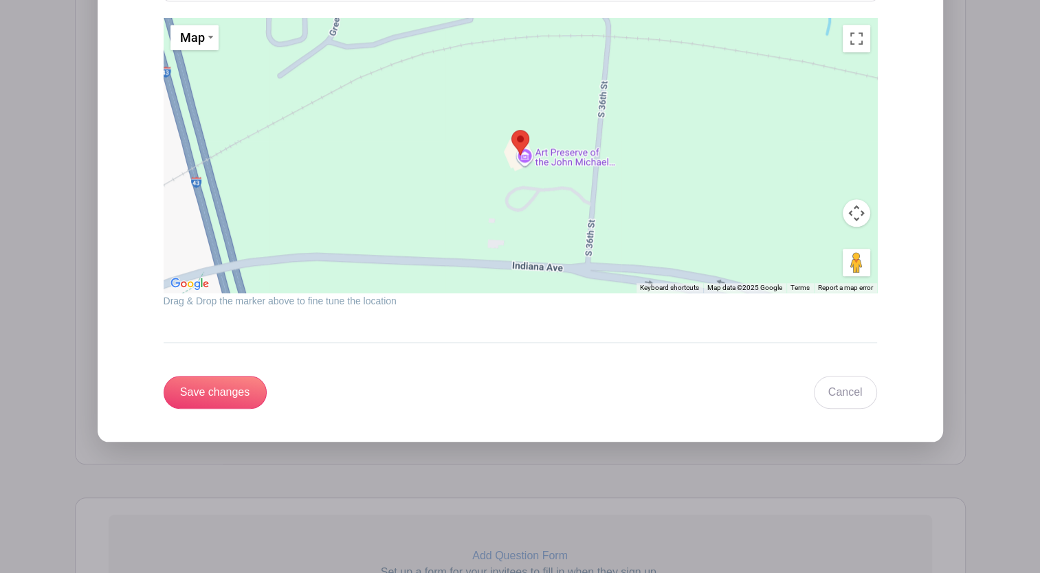
scroll to position [1447, 0]
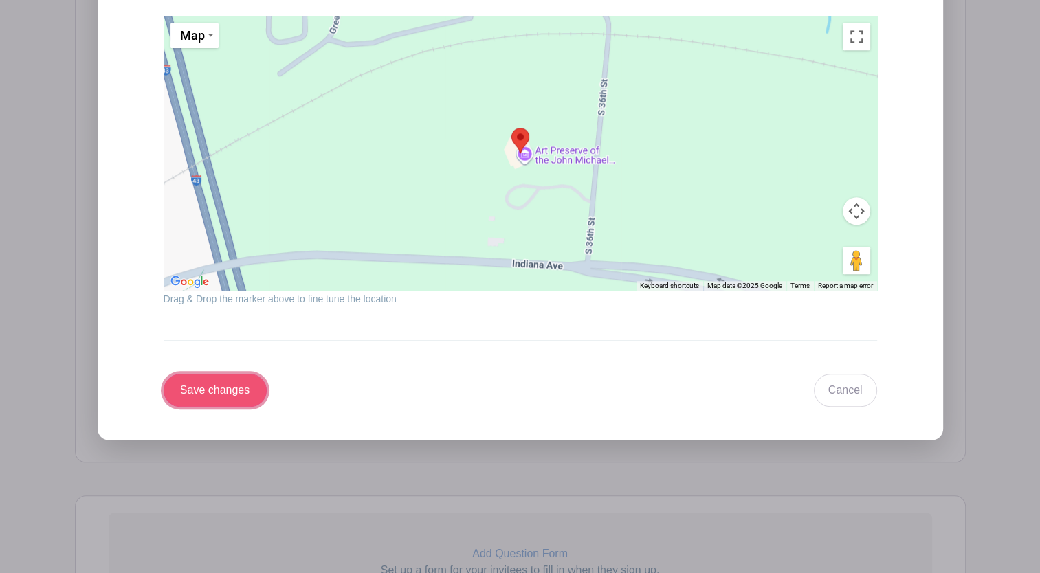
click at [221, 374] on input "Save changes" at bounding box center [215, 390] width 103 height 33
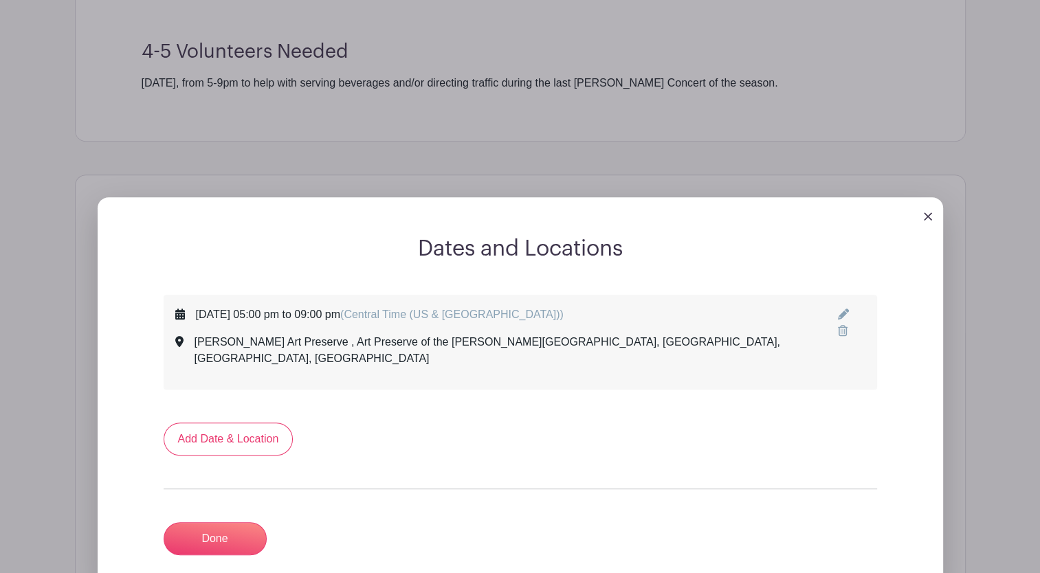
scroll to position [539, 0]
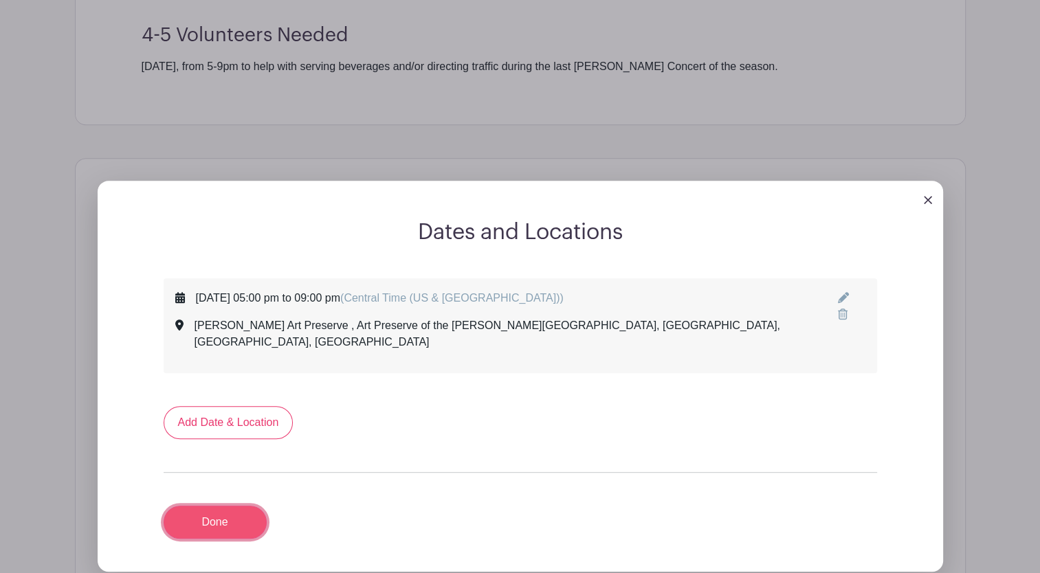
click at [205, 506] on link "Done" at bounding box center [215, 522] width 103 height 33
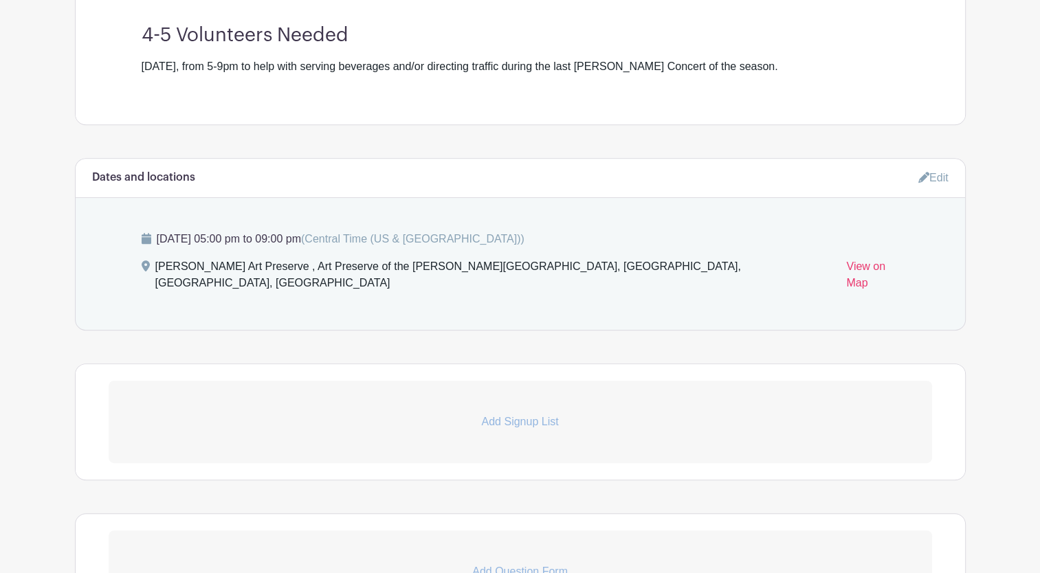
click at [527, 414] on p "Add Signup List" at bounding box center [520, 422] width 823 height 16
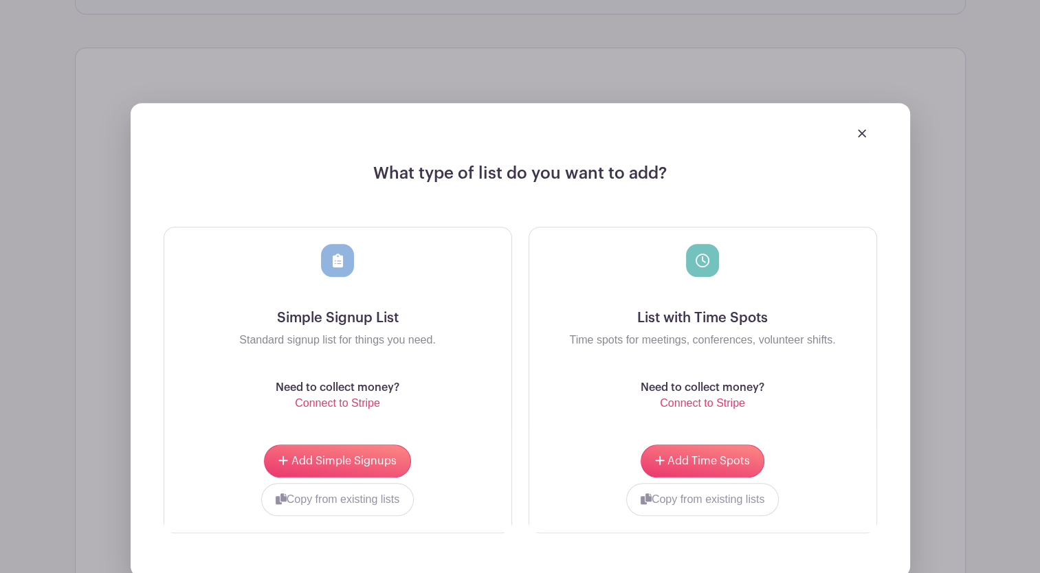
scroll to position [864, 0]
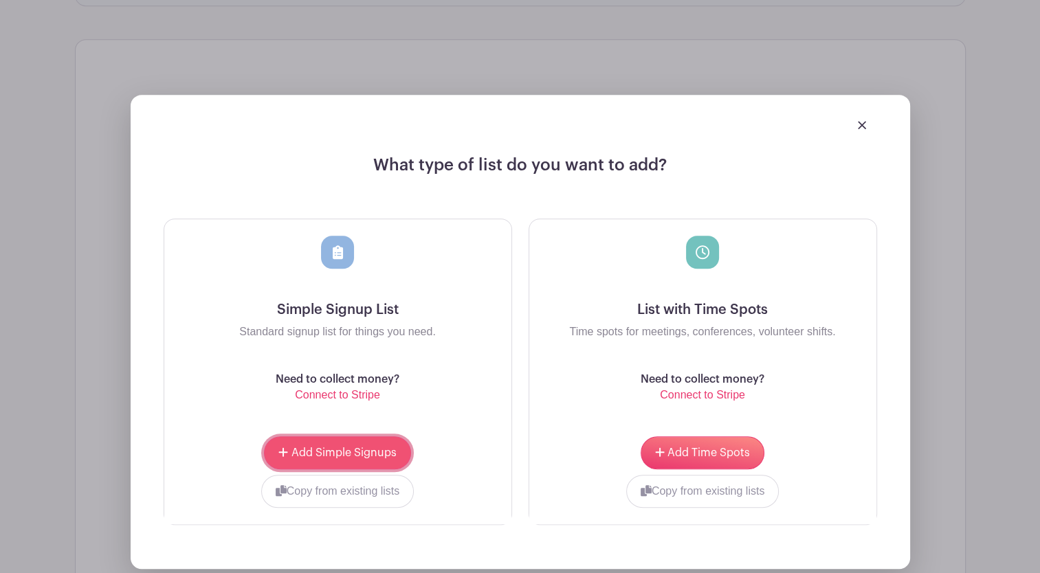
click at [321, 447] on span "Add Simple Signups" at bounding box center [343, 452] width 105 height 11
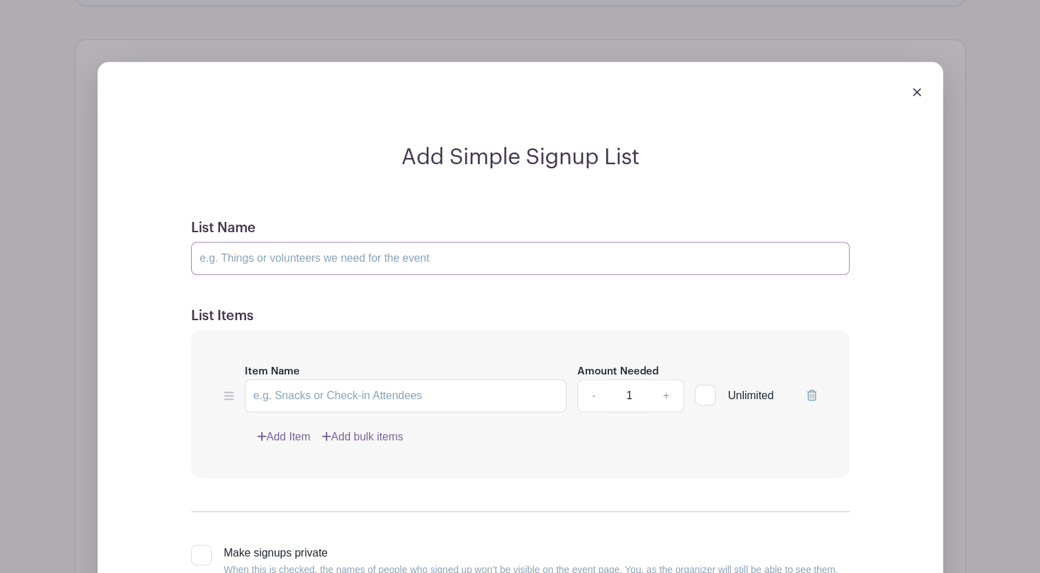
click at [258, 242] on input "List Name" at bounding box center [520, 258] width 658 height 33
drag, startPoint x: 227, startPoint y: 238, endPoint x: 214, endPoint y: 232, distance: 14.4
click at [214, 242] on input "List Name" at bounding box center [520, 258] width 658 height 33
type input "Volunteers at Wayside Days at John Michael Kohler Art Preserve"
click at [263, 379] on input "Item Name" at bounding box center [406, 395] width 322 height 33
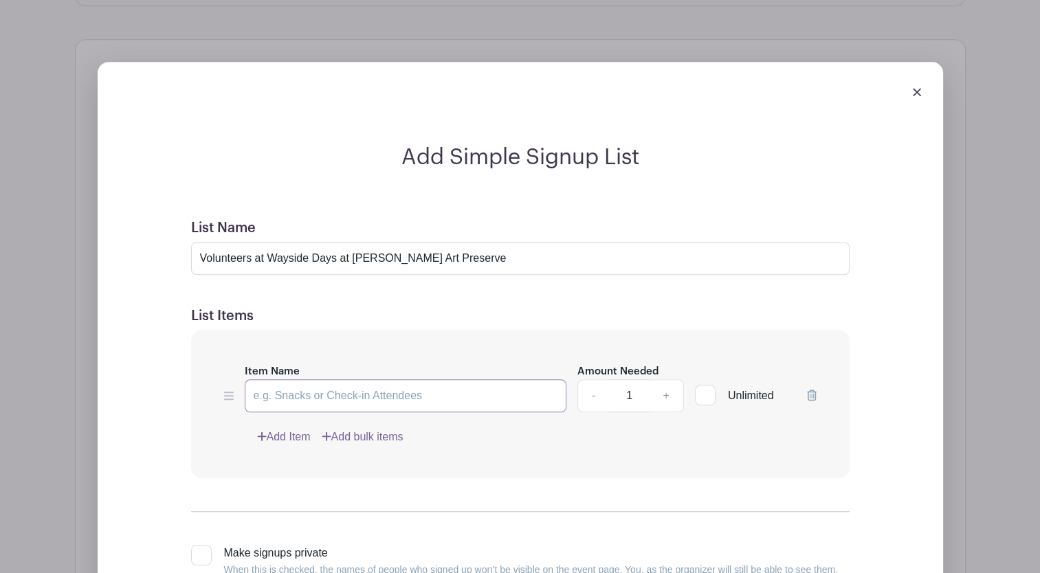
paste input "serving beverages and/or directing traffic"
type input "serving beverages and/or directing traffic"
click at [666, 379] on link "+" at bounding box center [666, 395] width 34 height 33
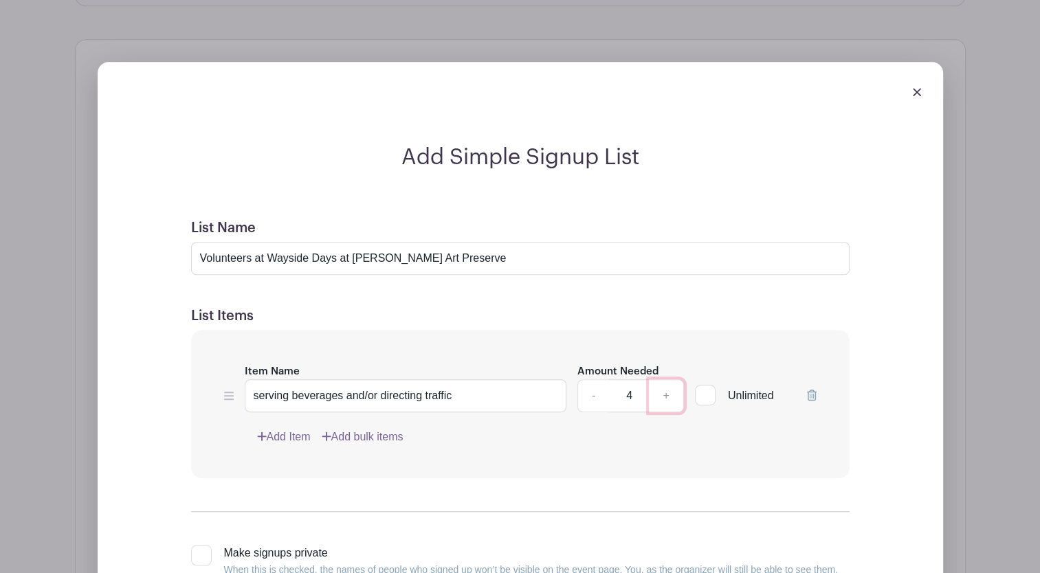
click at [666, 379] on link "+" at bounding box center [666, 395] width 34 height 33
click at [588, 379] on link "-" at bounding box center [593, 395] width 32 height 33
type input "5"
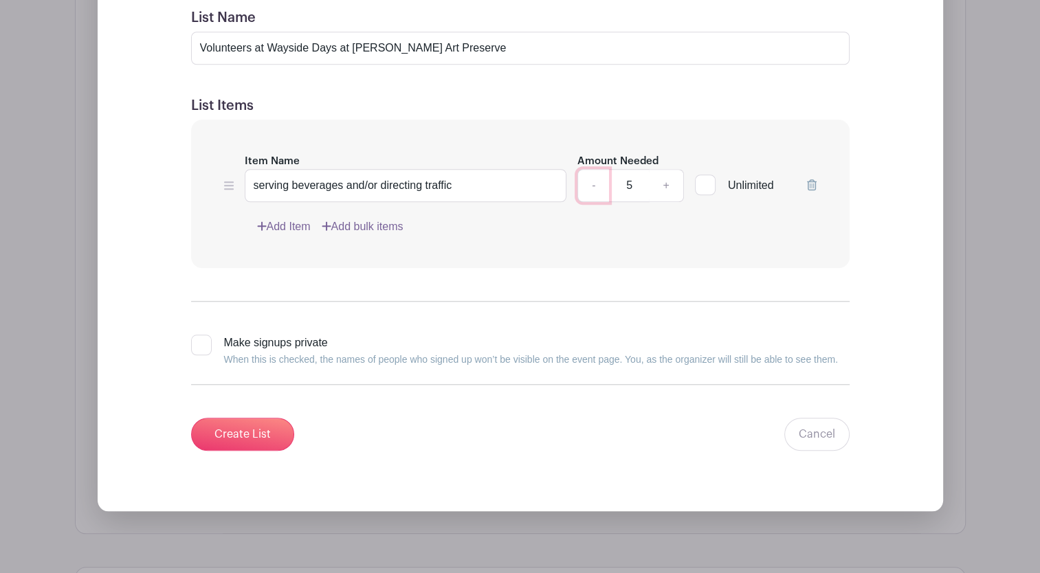
scroll to position [1190, 0]
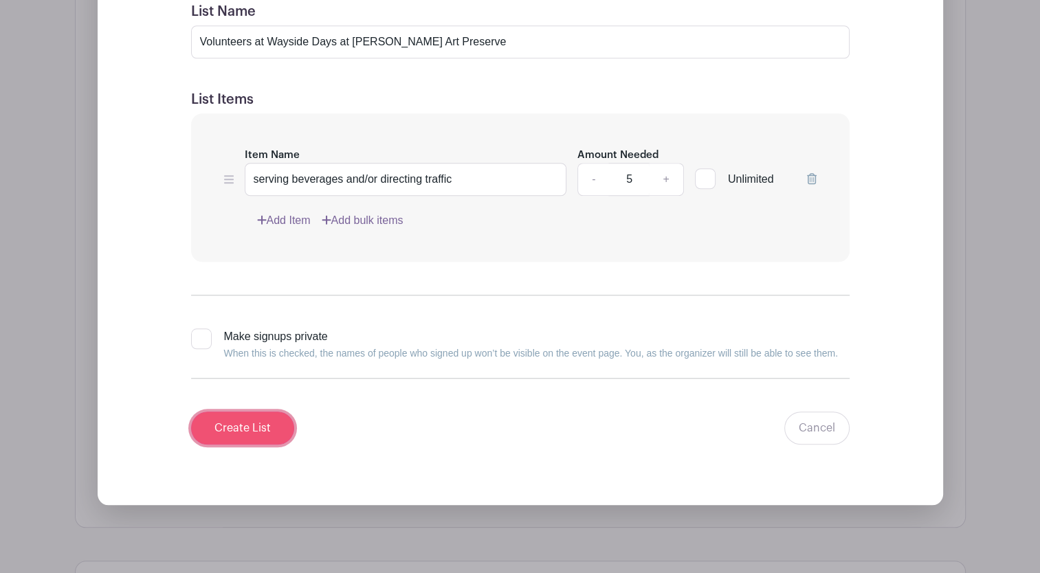
click at [238, 412] on input "Create List" at bounding box center [242, 428] width 103 height 33
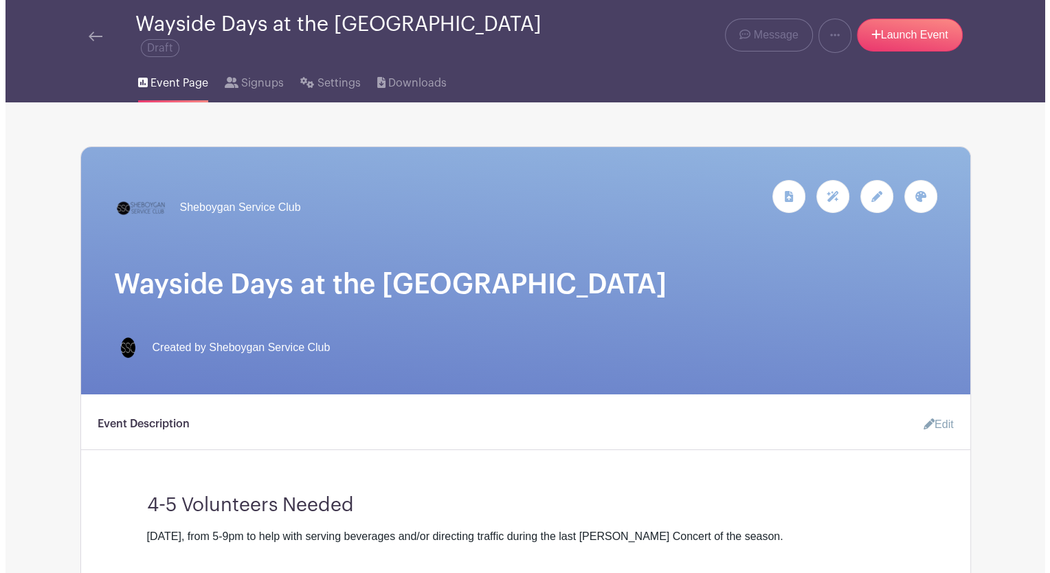
scroll to position [0, 0]
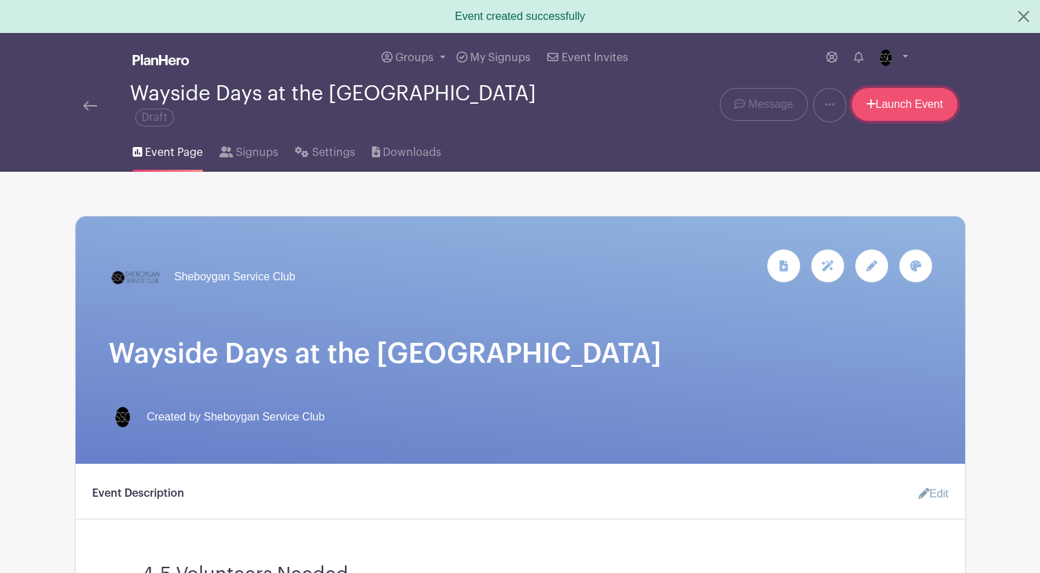
click at [904, 104] on link "Launch Event" at bounding box center [904, 104] width 106 height 33
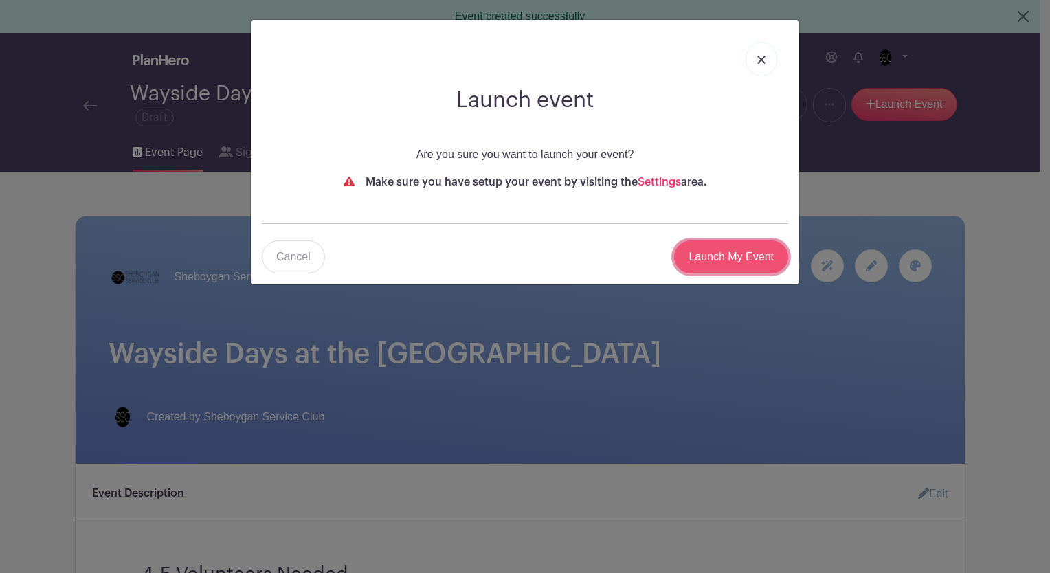
click at [735, 254] on input "Launch My Event" at bounding box center [731, 257] width 114 height 33
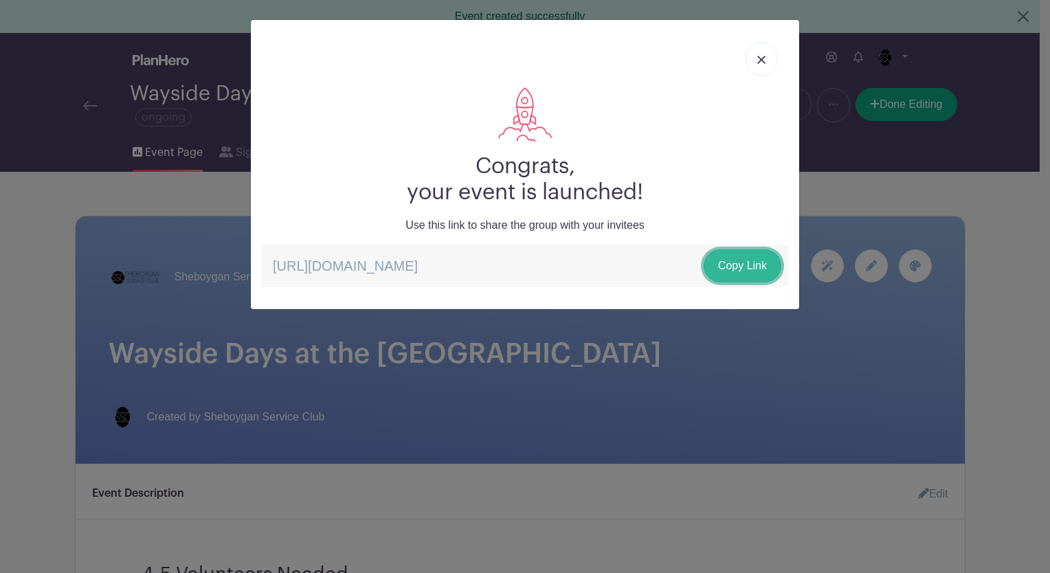
click at [738, 251] on link "Copy Link" at bounding box center [743, 265] width 78 height 33
click at [739, 265] on link "Copy Link" at bounding box center [743, 265] width 78 height 33
click at [756, 59] on link at bounding box center [762, 59] width 32 height 34
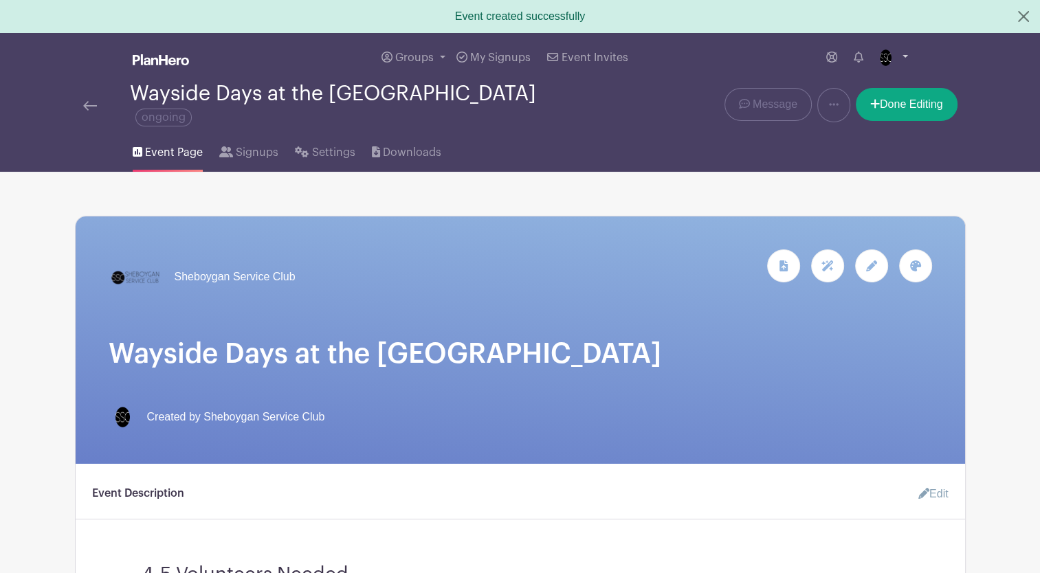
click at [902, 57] on link at bounding box center [891, 58] width 34 height 22
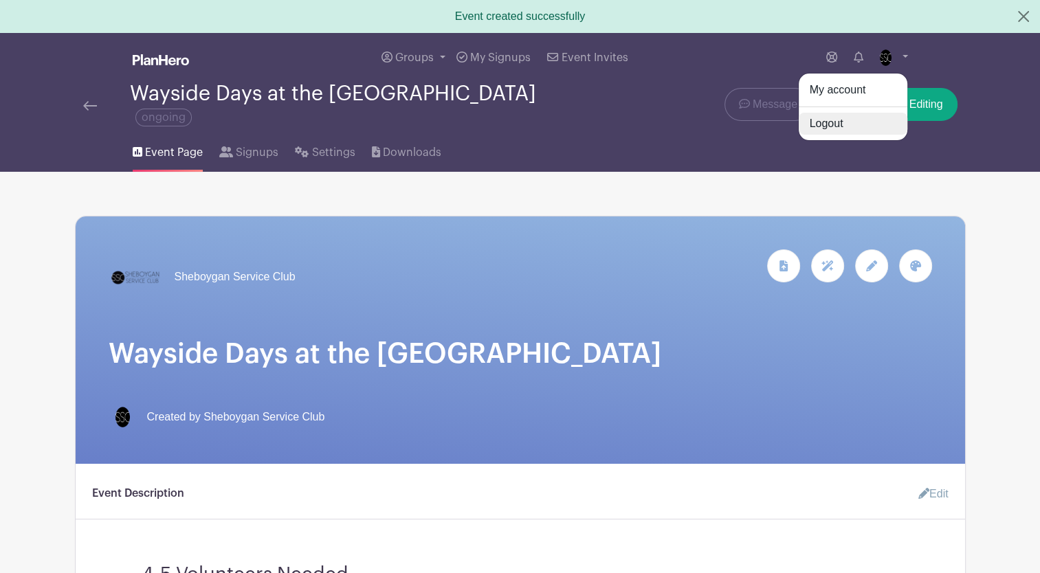
click at [824, 128] on link "Logout" at bounding box center [853, 124] width 109 height 22
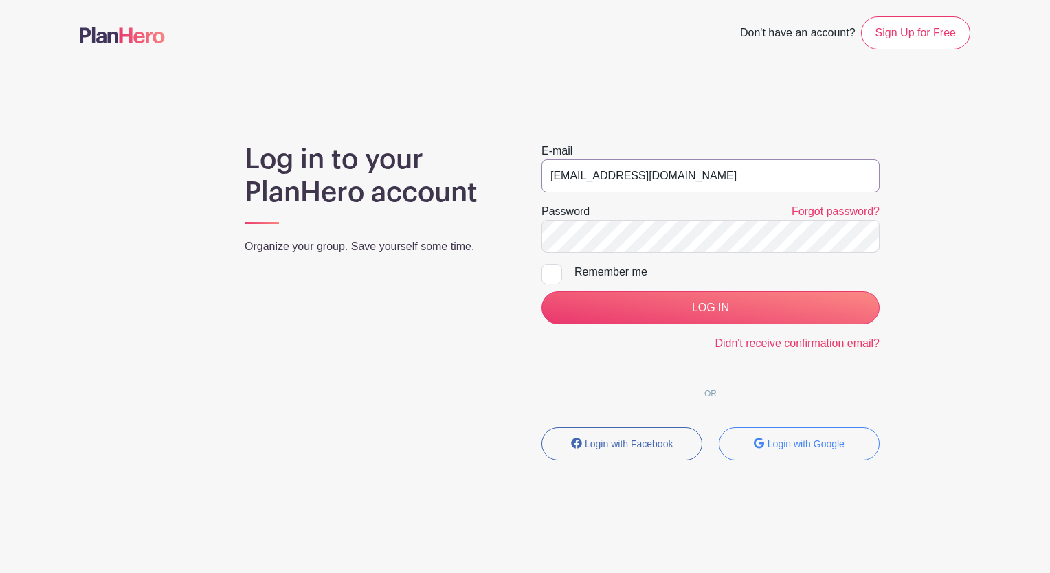
click at [733, 177] on input "[EMAIL_ADDRESS][DOMAIN_NAME]" at bounding box center [711, 175] width 338 height 33
type input "emilyn@sheboyganserviceclub.org"
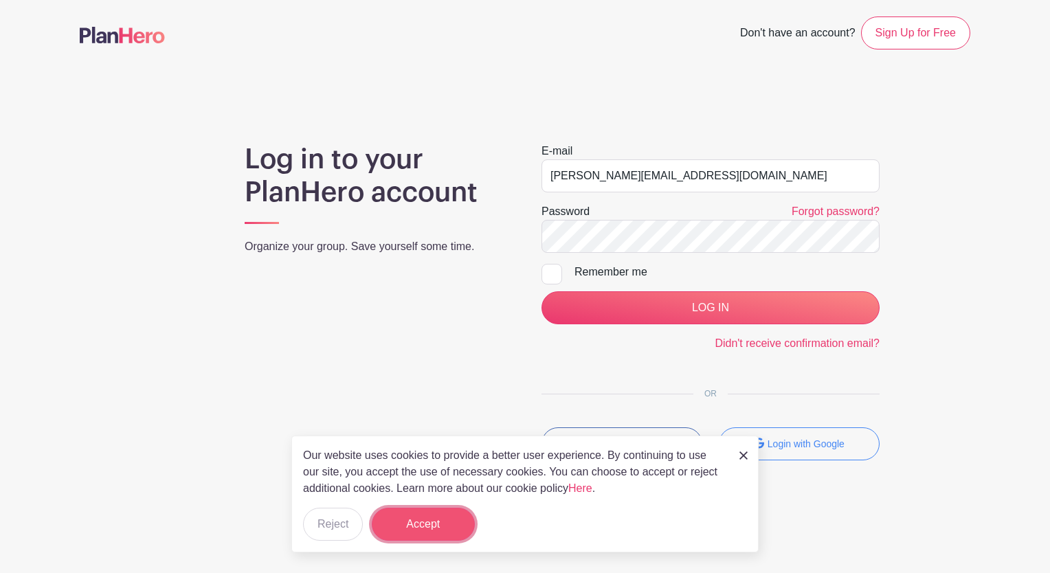
click at [405, 522] on button "Accept" at bounding box center [423, 524] width 103 height 33
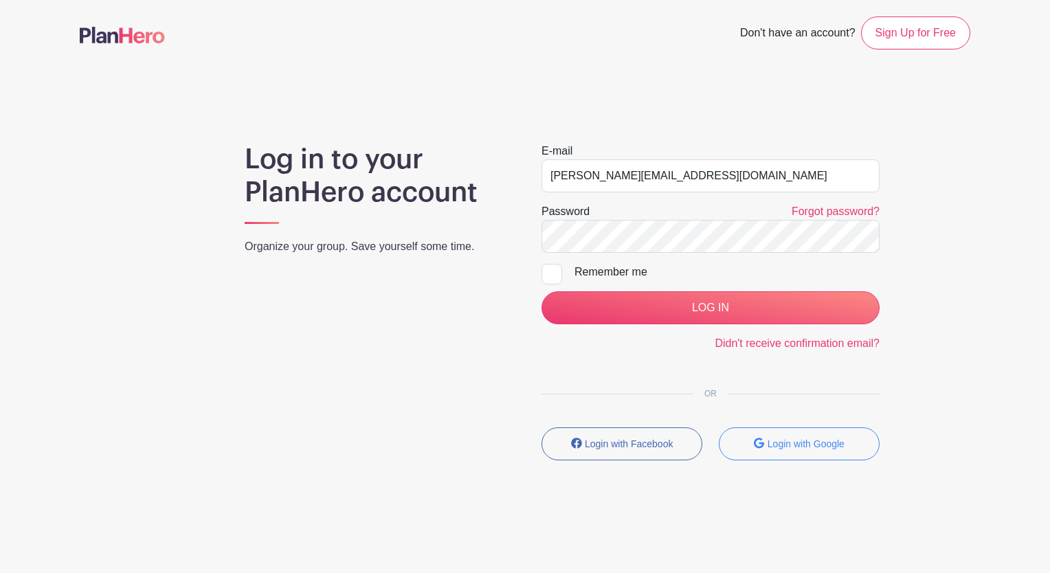
click at [547, 276] on div at bounding box center [552, 274] width 21 height 21
click at [547, 273] on input "Remember me" at bounding box center [546, 268] width 9 height 9
checkbox input "true"
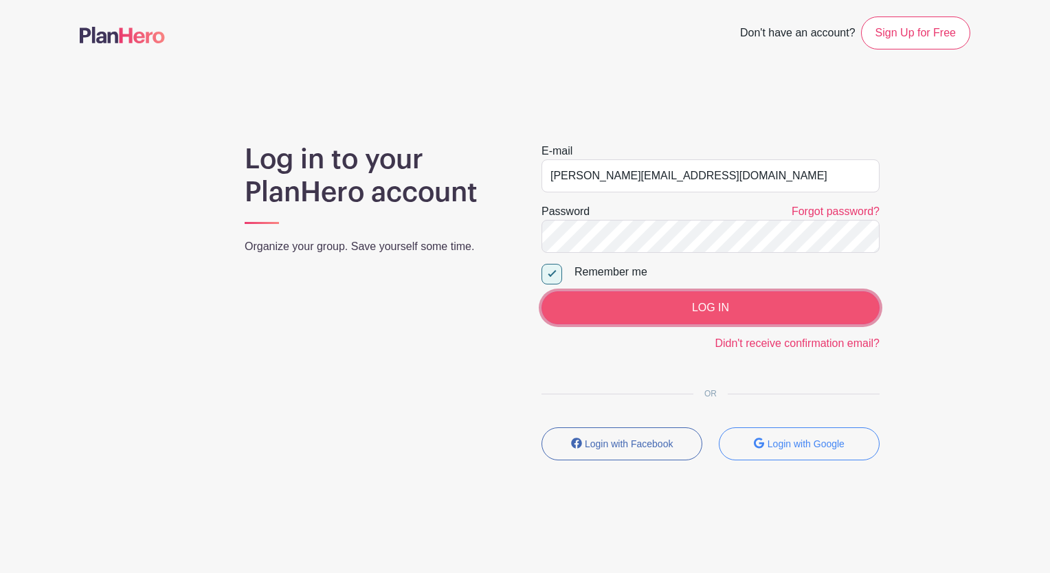
click at [711, 305] on input "LOG IN" at bounding box center [711, 307] width 338 height 33
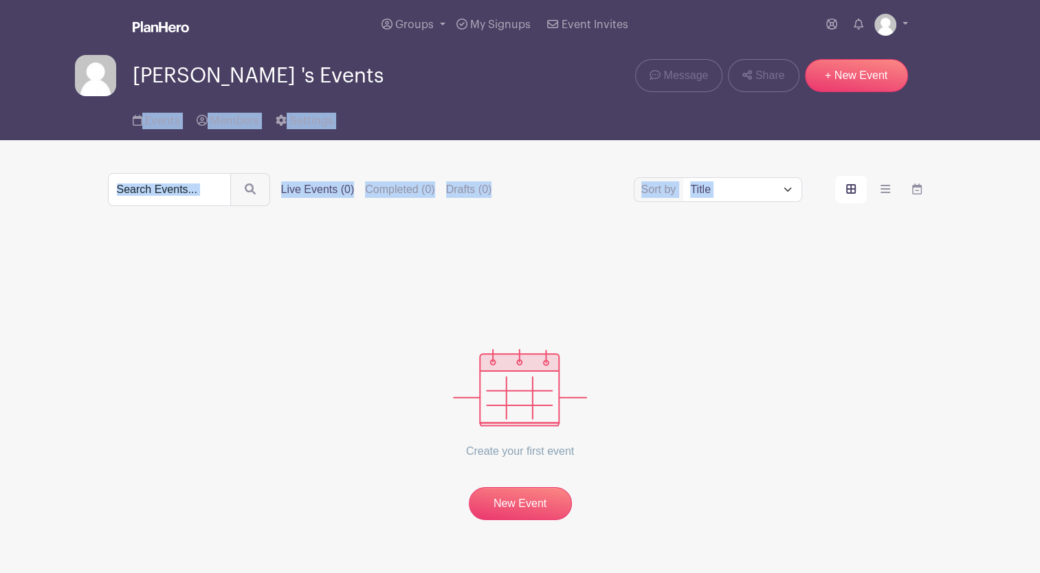
drag, startPoint x: 1038, startPoint y: 78, endPoint x: 1052, endPoint y: 279, distance: 201.2
click at [1039, 279] on html "Loading... Groups All Groups Emily 's Events My Signups Event Invites My accoun…" at bounding box center [520, 303] width 1040 height 606
drag, startPoint x: 1049, startPoint y: 279, endPoint x: 847, endPoint y: 324, distance: 207.7
click at [847, 324] on div "Create your first event New Event" at bounding box center [520, 379] width 825 height 281
click at [591, 25] on span "Event Invites" at bounding box center [594, 24] width 67 height 11
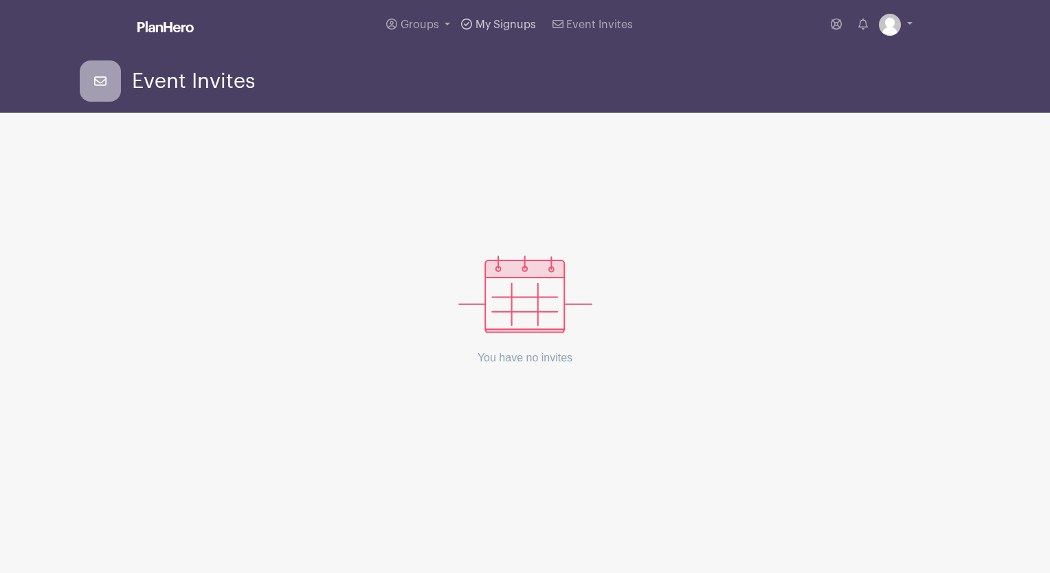
click at [509, 25] on span "My Signups" at bounding box center [506, 24] width 60 height 11
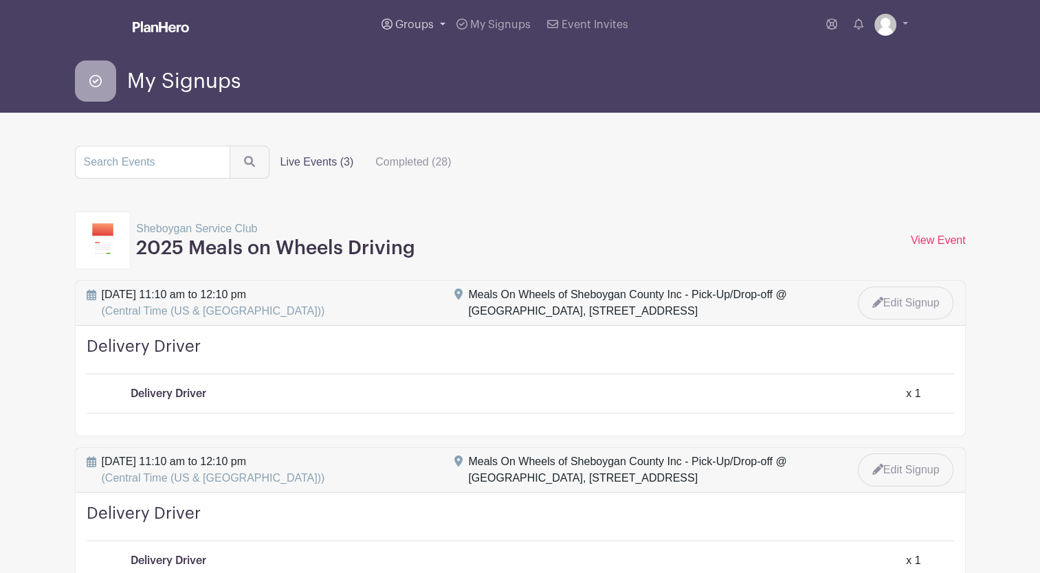
click at [421, 25] on span "Groups" at bounding box center [414, 24] width 38 height 11
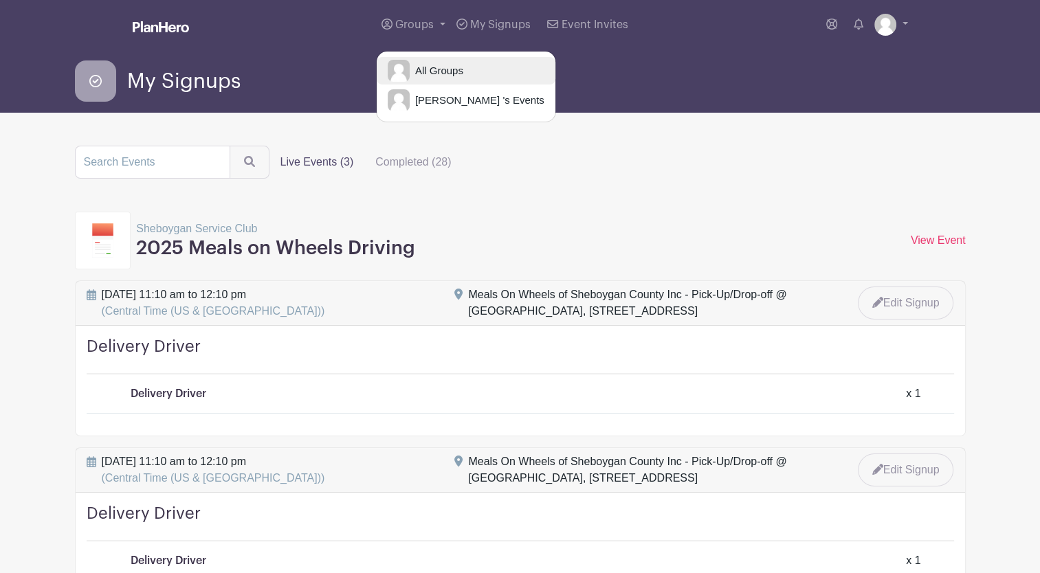
click at [443, 71] on span "All Groups" at bounding box center [437, 71] width 54 height 16
